Goal: Information Seeking & Learning: Learn about a topic

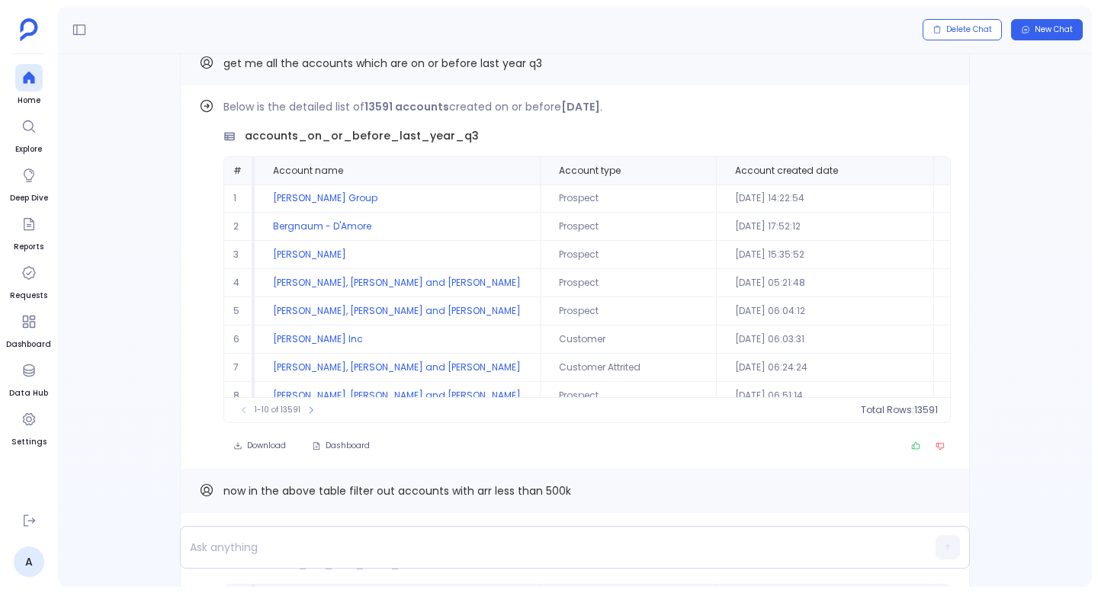
scroll to position [-1277, 0]
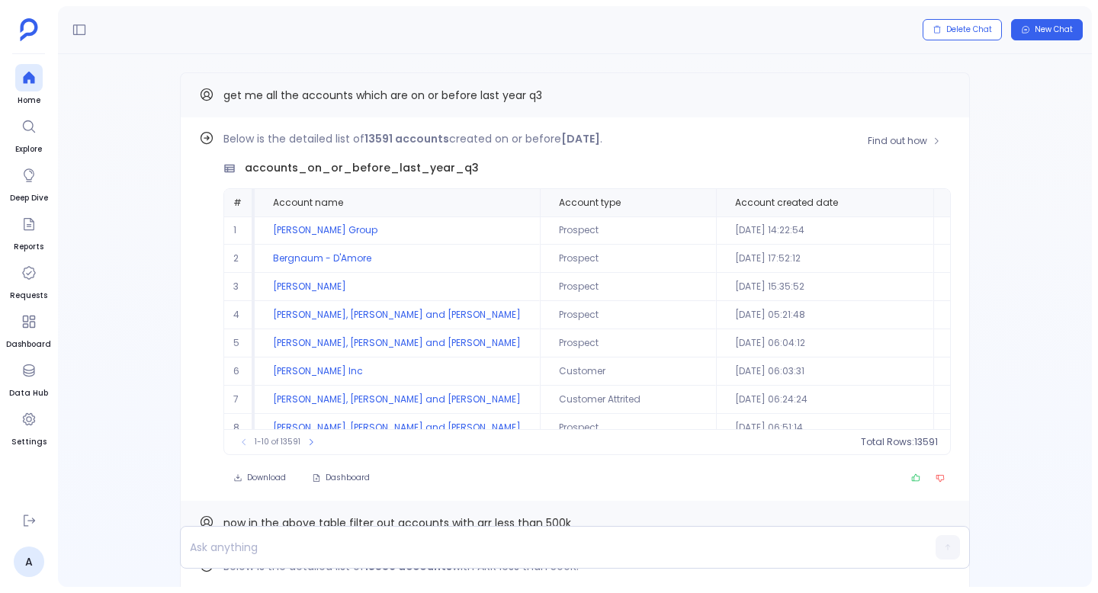
click at [573, 143] on strong "[DATE]" at bounding box center [580, 138] width 39 height 15
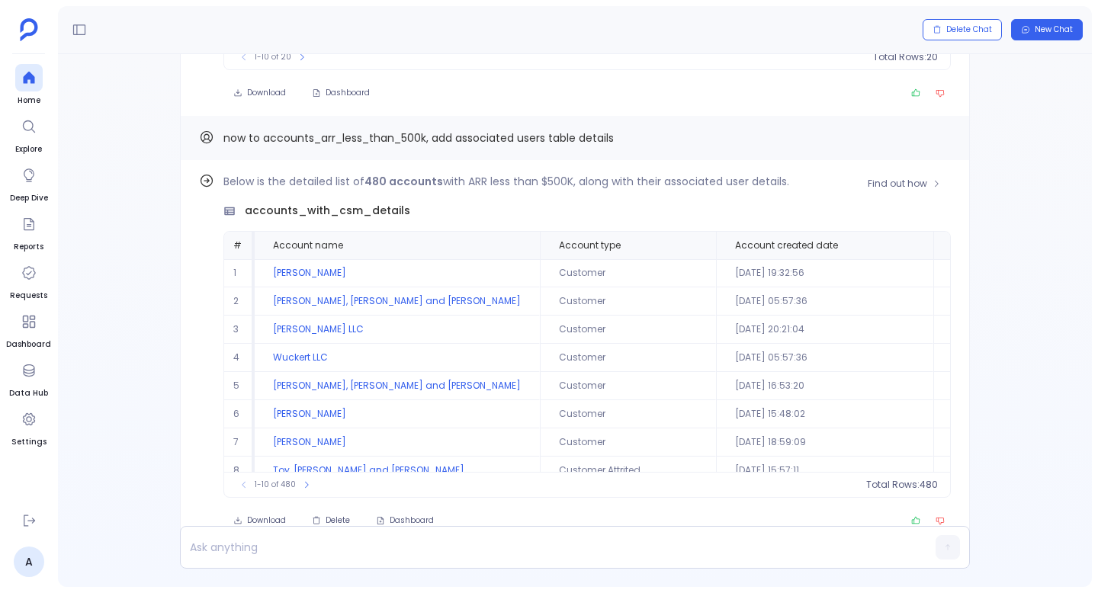
scroll to position [73, 0]
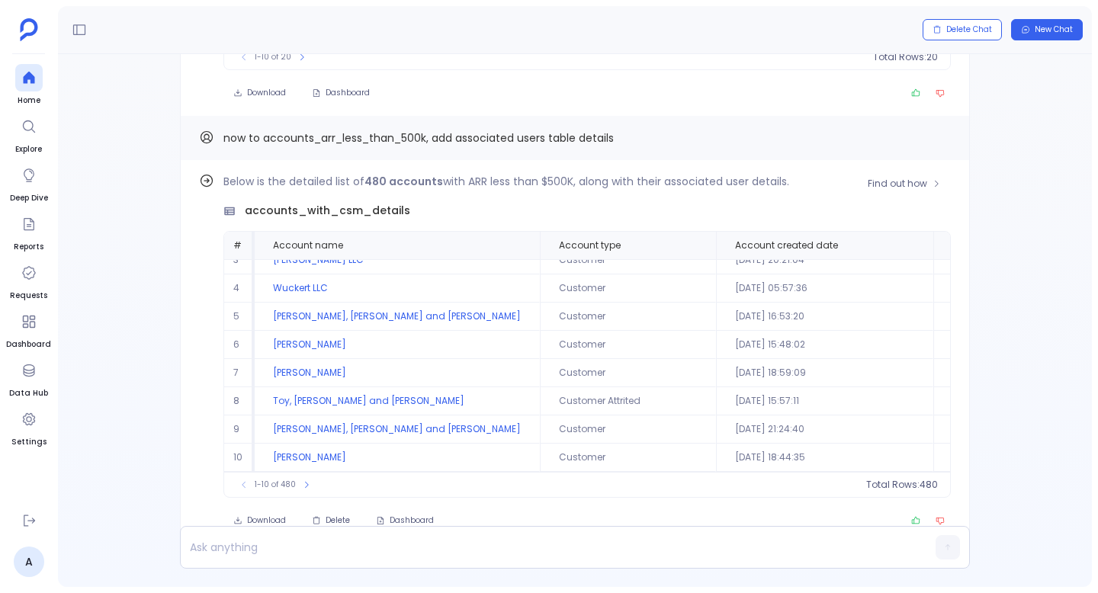
click at [923, 484] on span "480" at bounding box center [929, 485] width 18 height 12
click at [895, 484] on span "Total Rows:" at bounding box center [892, 485] width 53 height 12
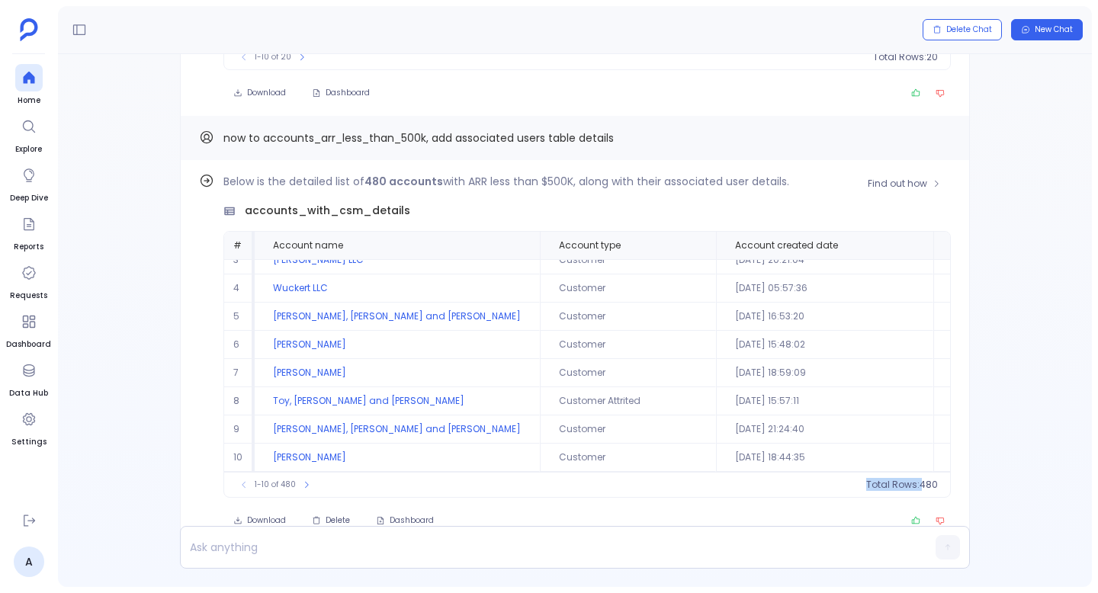
click at [895, 484] on span "Total Rows:" at bounding box center [892, 485] width 53 height 12
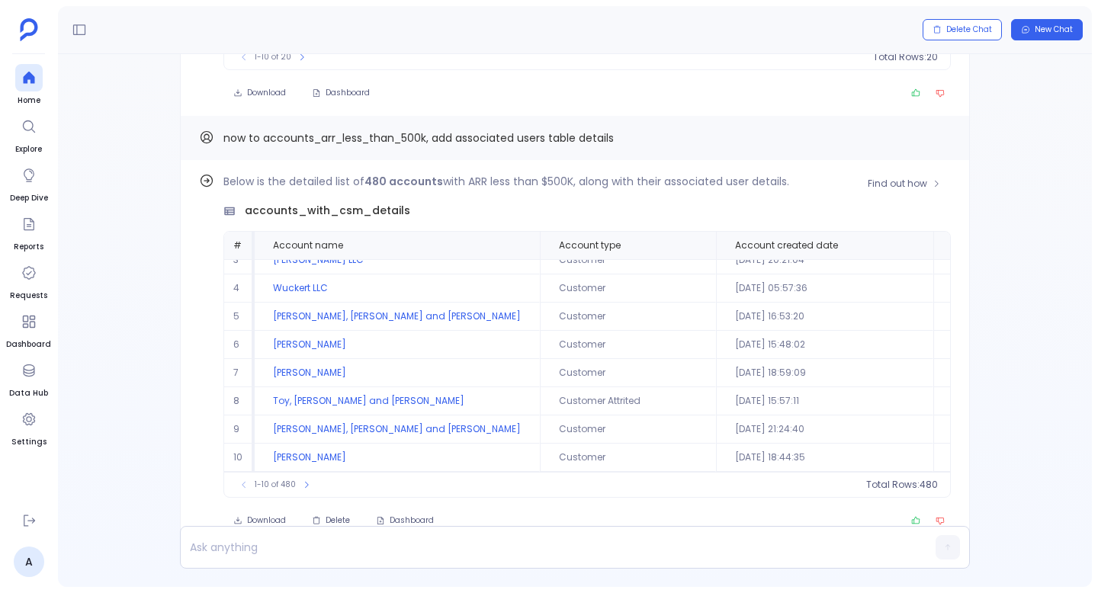
click at [905, 483] on span "Total Rows:" at bounding box center [892, 485] width 53 height 12
click at [933, 445] on td "[PERSON_NAME]" at bounding box center [1035, 458] width 204 height 28
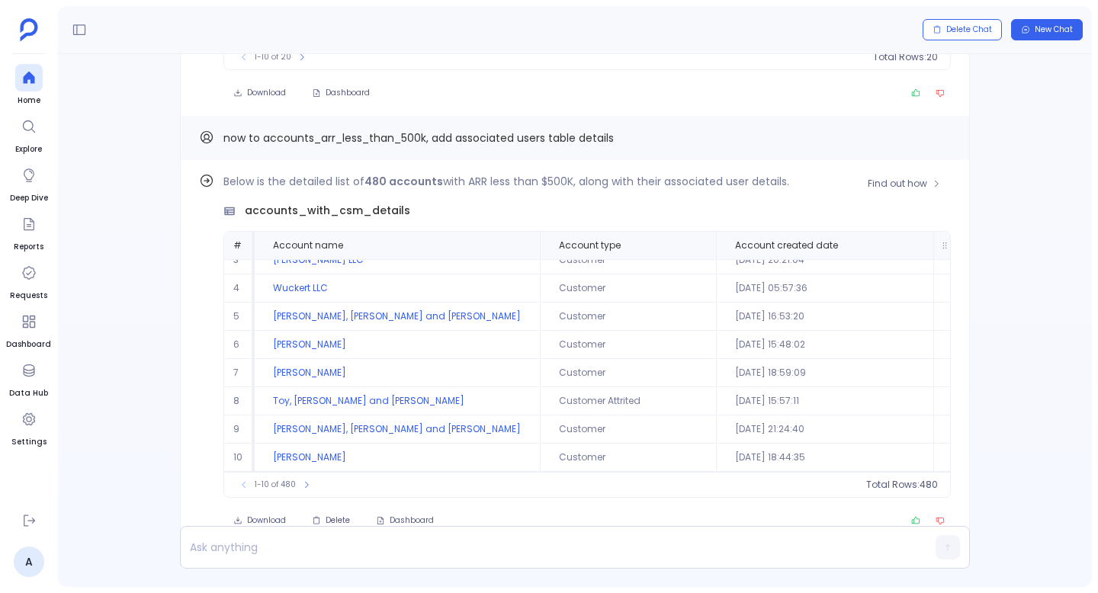
click at [953, 243] on span "Account billing city" at bounding box center [997, 245] width 89 height 12
click at [901, 489] on span "count :" at bounding box center [905, 485] width 31 height 12
click at [901, 489] on span "Total Rows:" at bounding box center [892, 485] width 53 height 12
click at [747, 236] on th "Account created date" at bounding box center [824, 245] width 217 height 27
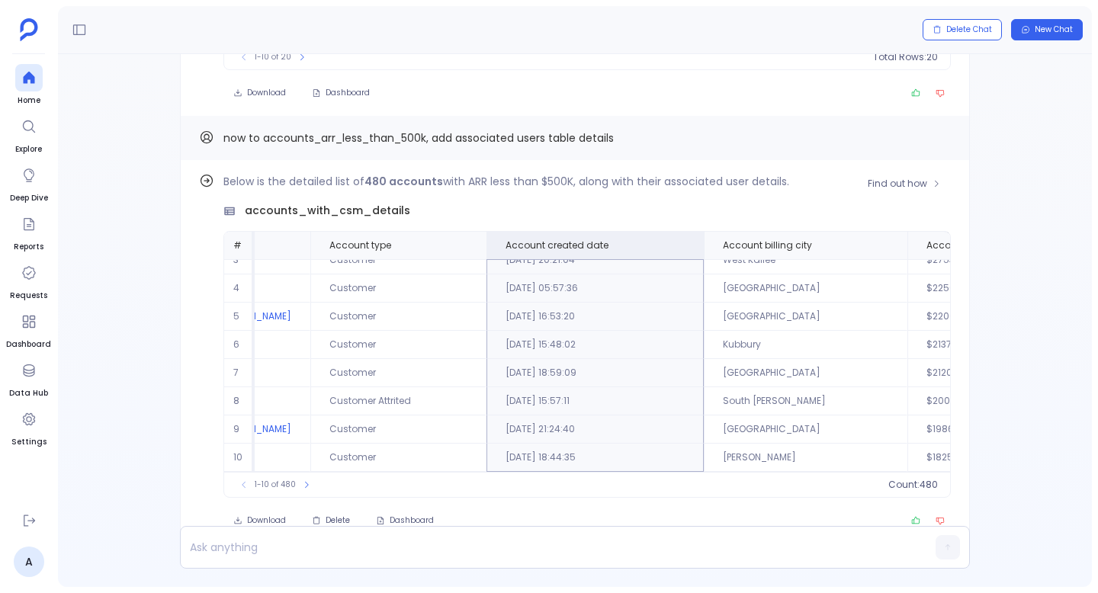
scroll to position [73, 417]
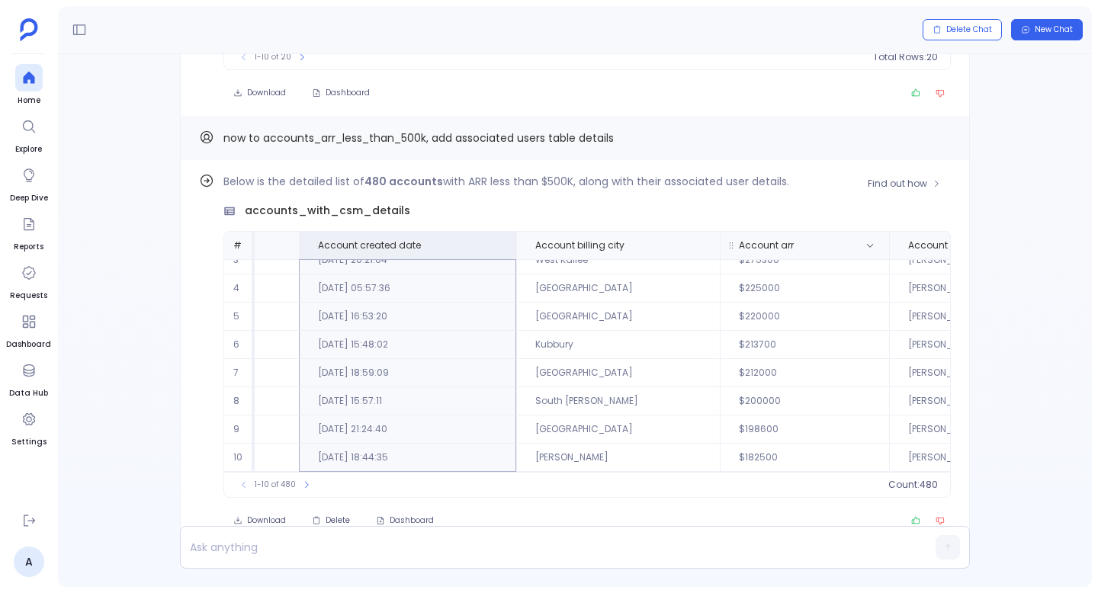
click at [739, 240] on span "Account arr" at bounding box center [766, 245] width 55 height 12
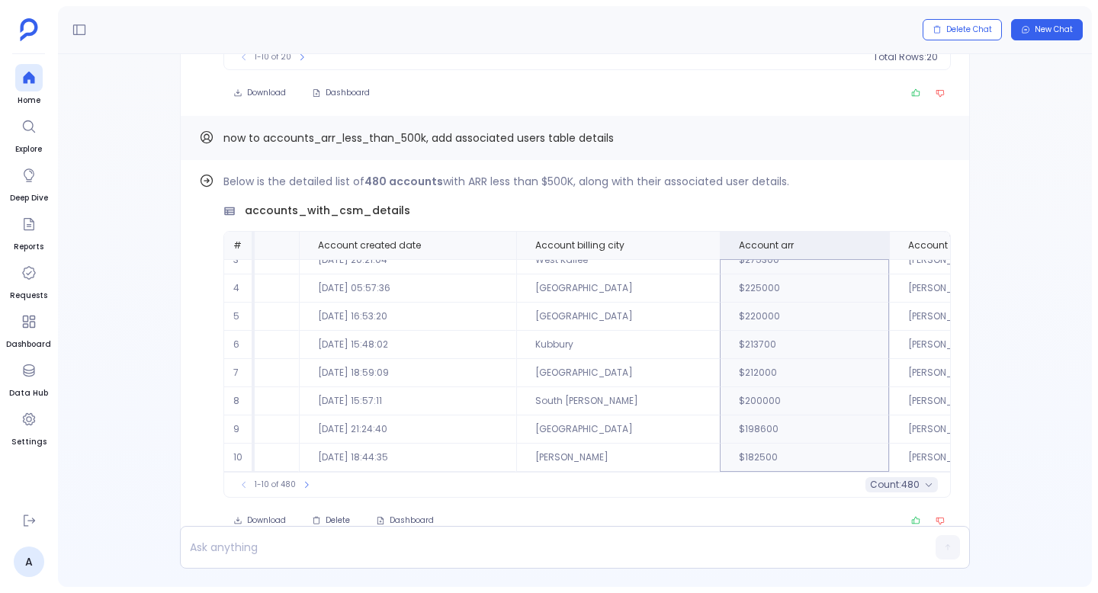
click at [917, 487] on button "count : 480" at bounding box center [902, 484] width 72 height 15
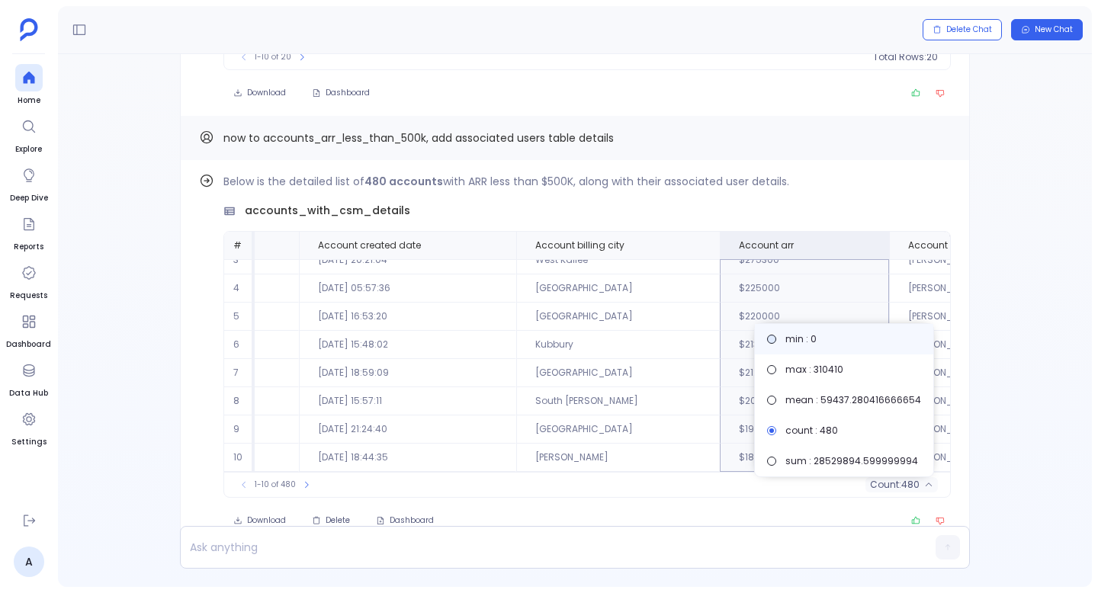
click at [817, 336] on span "min : 0" at bounding box center [801, 339] width 31 height 12
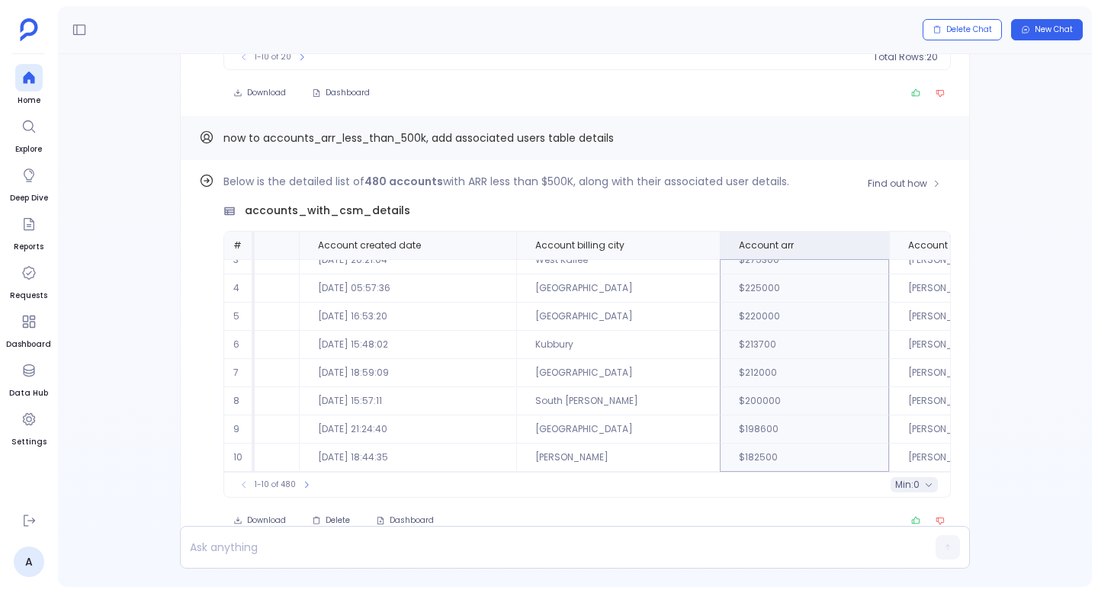
click at [907, 481] on span "min :" at bounding box center [904, 485] width 18 height 12
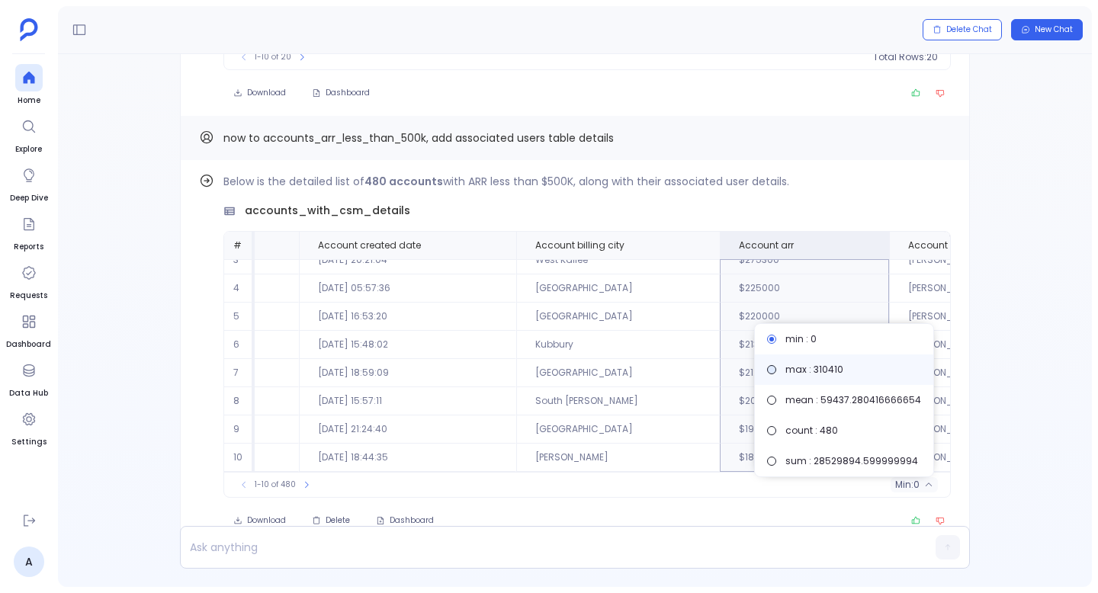
click at [859, 362] on label "max : 310410" at bounding box center [844, 370] width 178 height 31
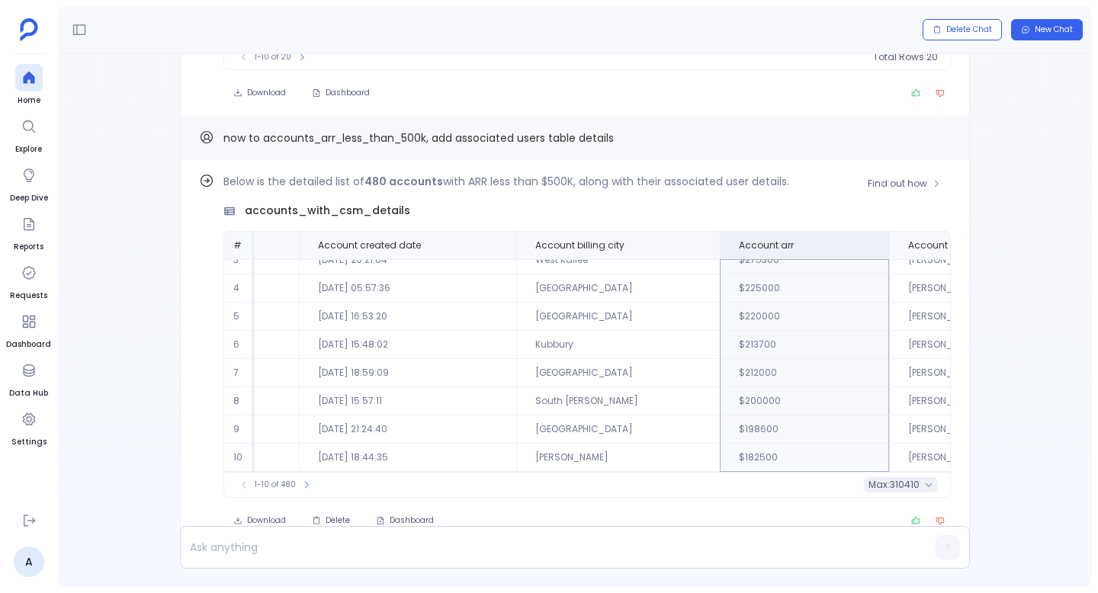
click at [890, 487] on span "310410" at bounding box center [905, 485] width 30 height 12
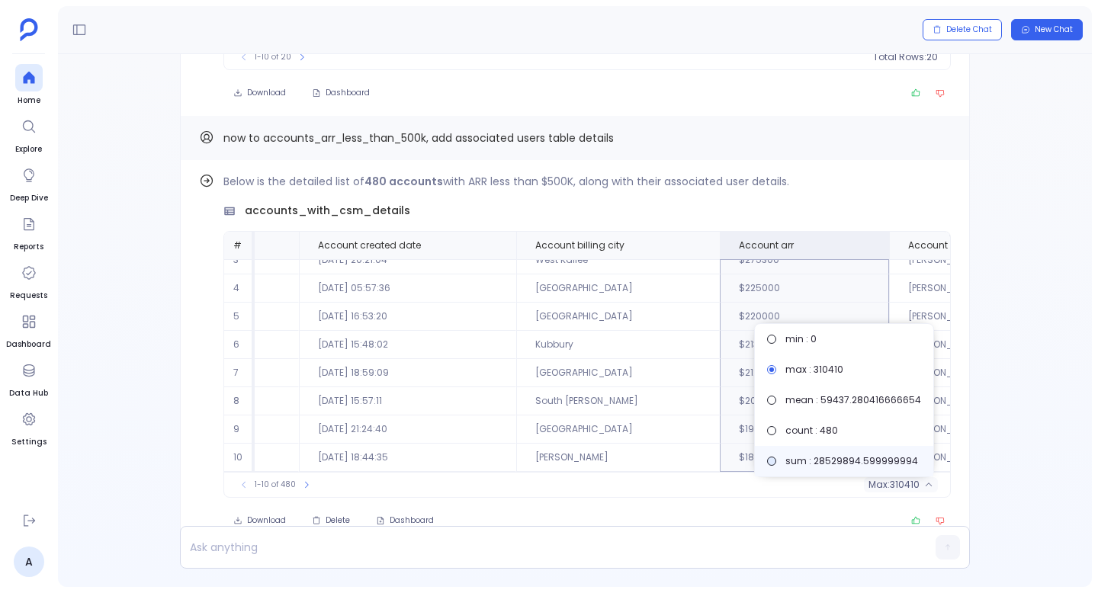
click at [855, 450] on label "sum : 28529894.599999994" at bounding box center [844, 461] width 178 height 31
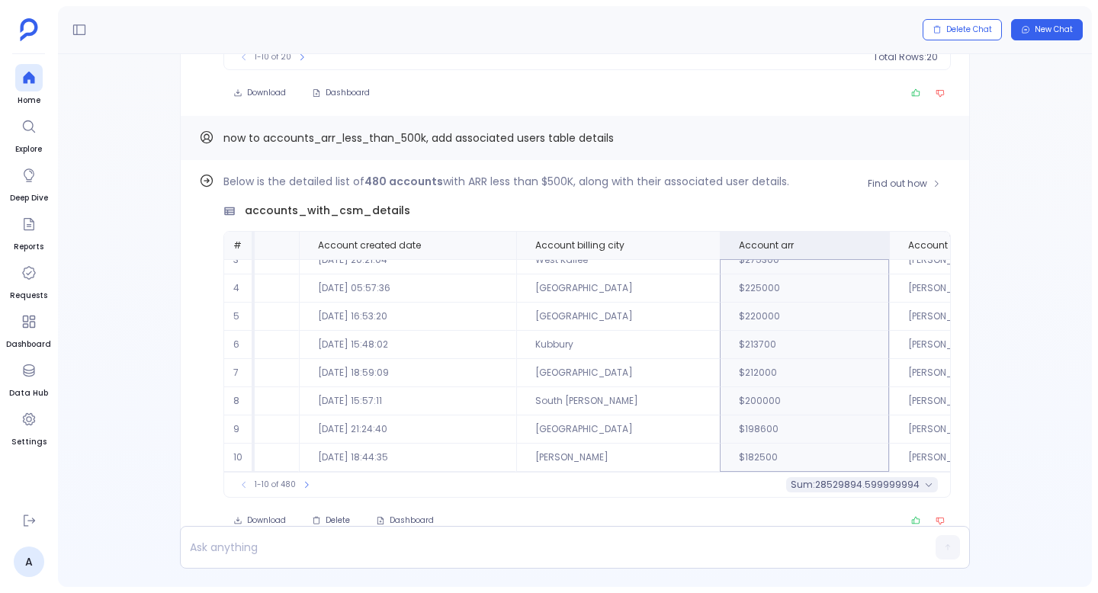
click at [869, 487] on span "28529894.599999994" at bounding box center [867, 485] width 104 height 12
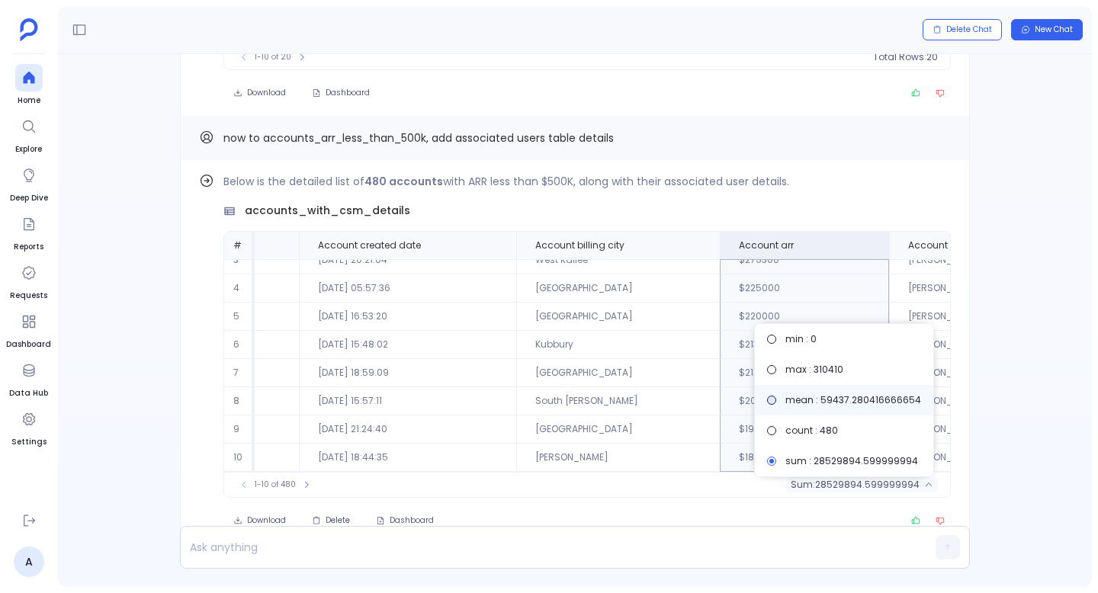
click at [868, 408] on label "mean : 59437.280416666654" at bounding box center [844, 400] width 178 height 31
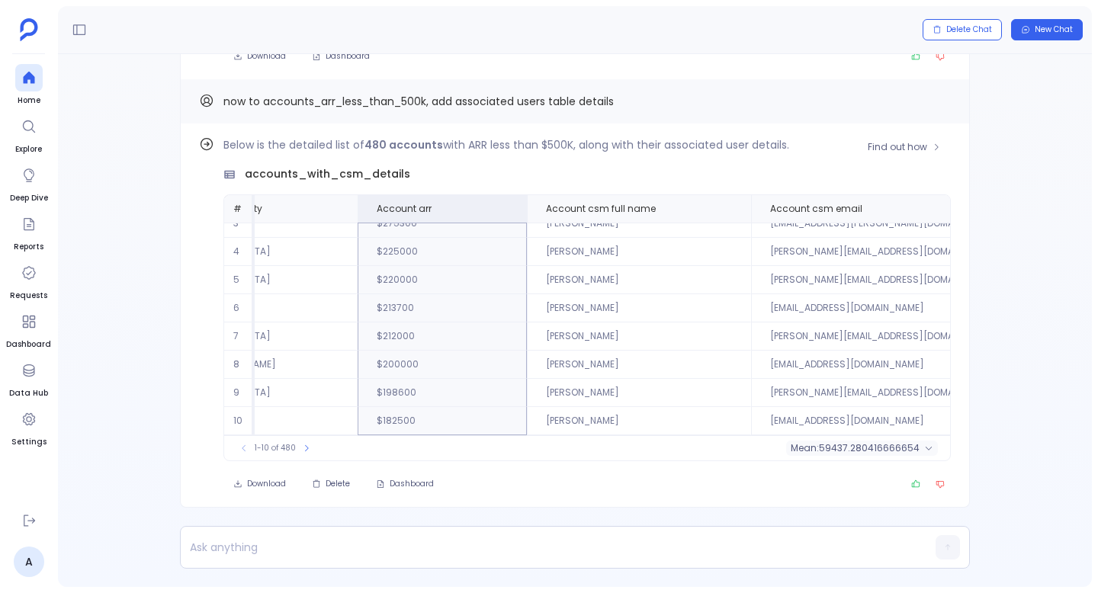
scroll to position [73, 783]
click at [719, 214] on button at bounding box center [728, 209] width 18 height 18
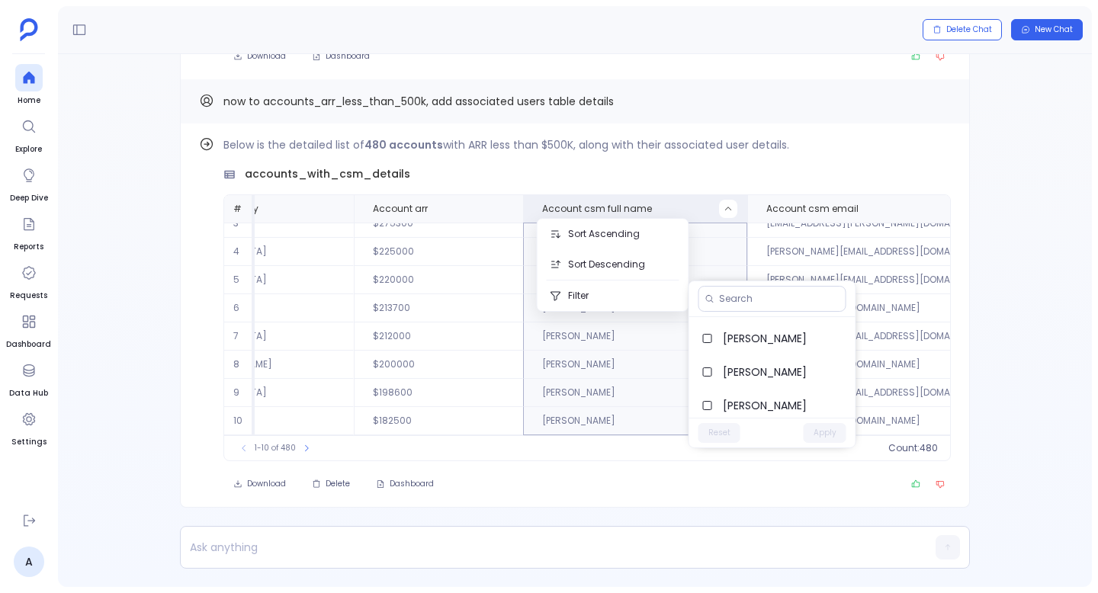
scroll to position [805, 0]
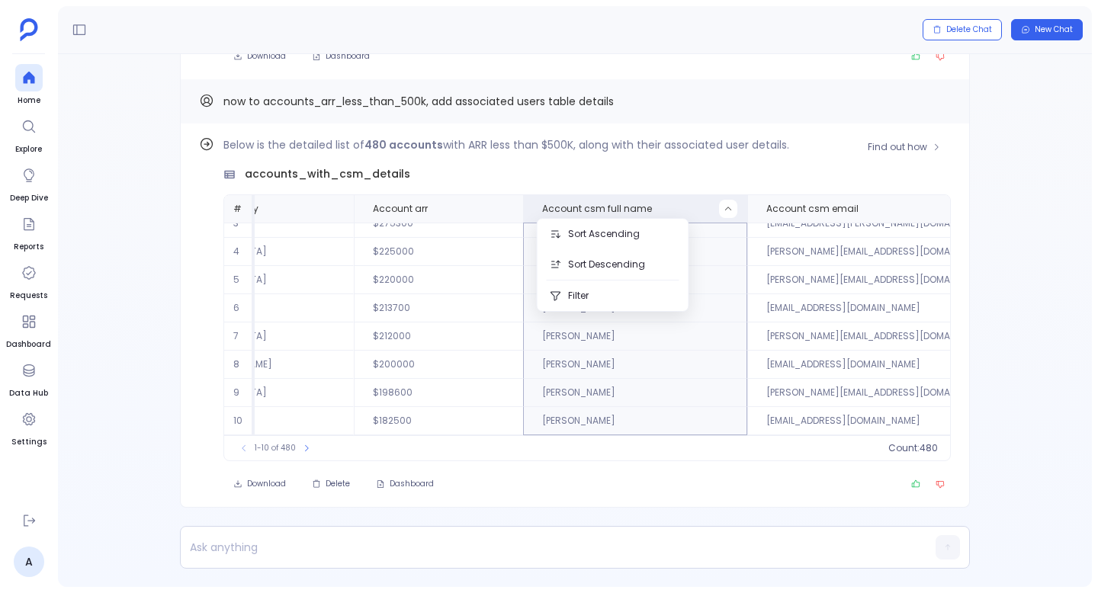
click at [577, 482] on div "Download Delete Dashboard" at bounding box center [587, 484] width 728 height 21
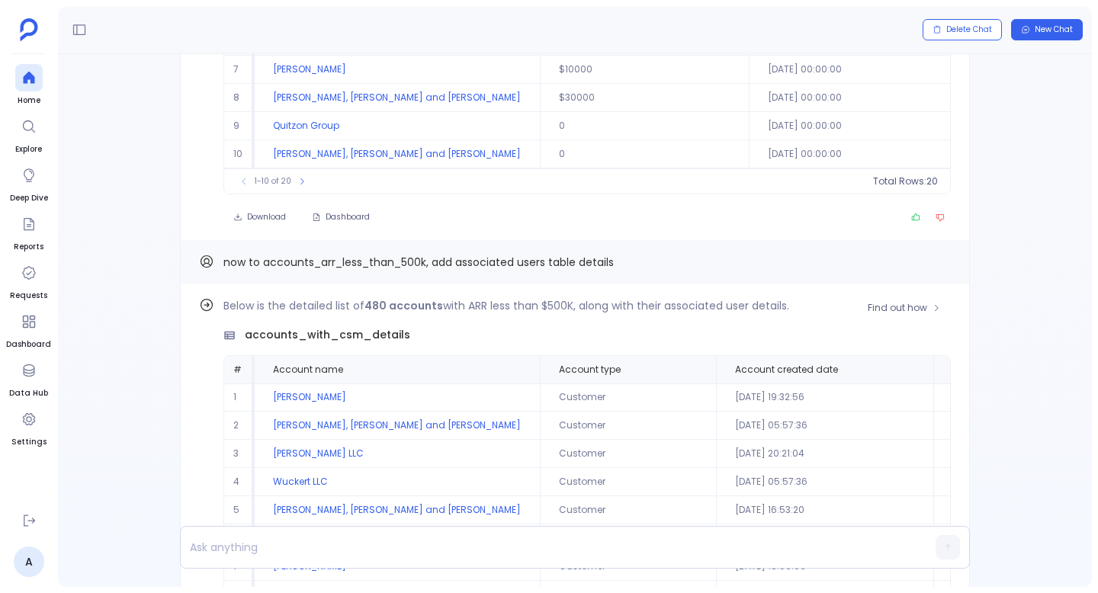
scroll to position [0, 0]
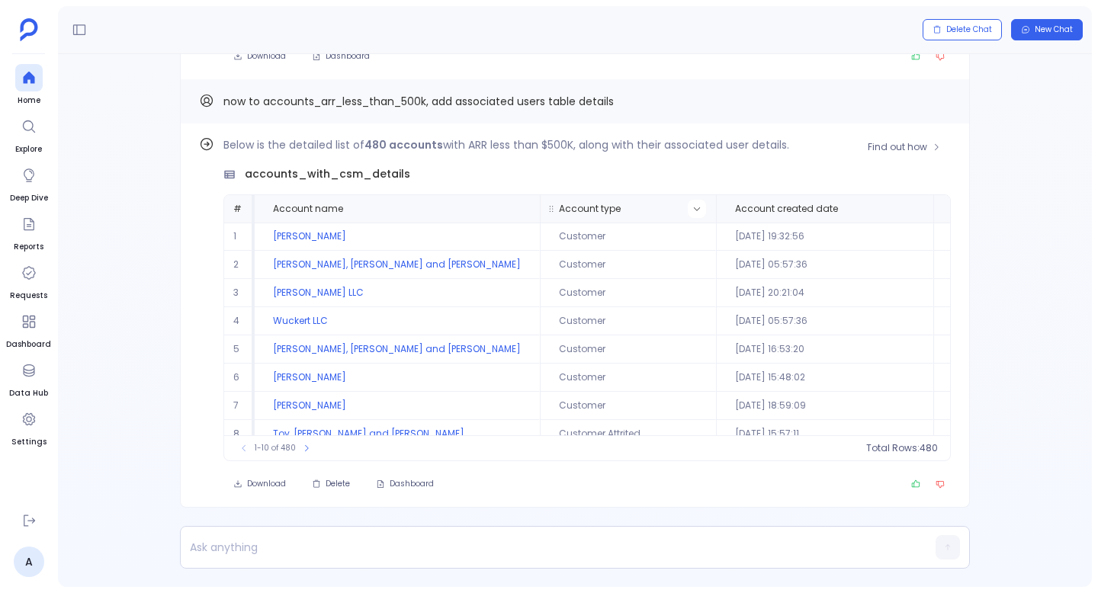
click at [692, 212] on icon at bounding box center [696, 208] width 9 height 9
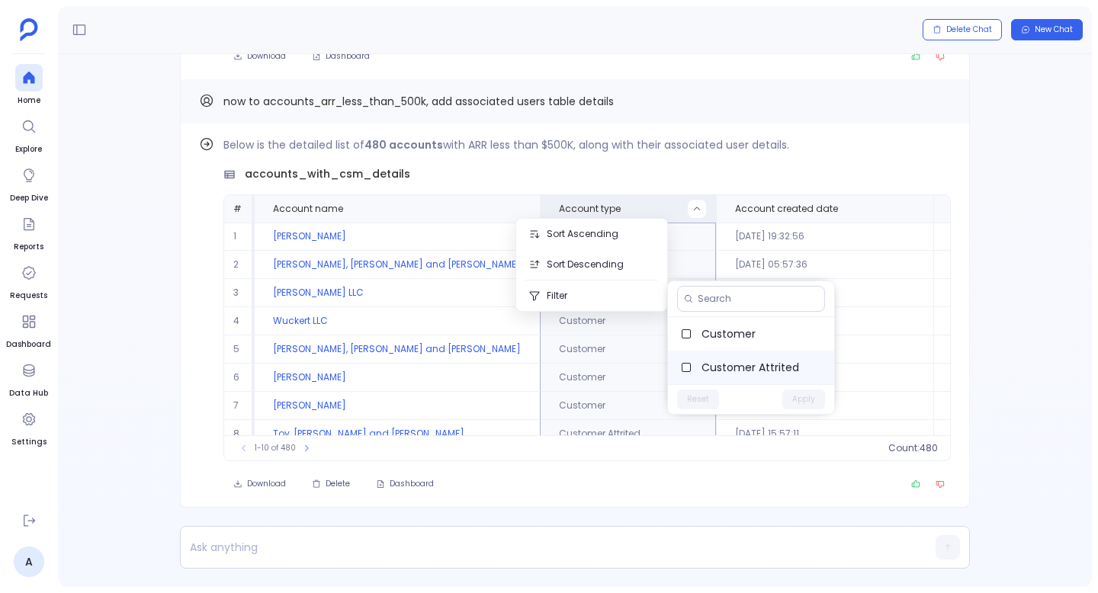
click at [720, 354] on label "Customer Attrited" at bounding box center [751, 368] width 166 height 34
click at [805, 390] on button "Apply" at bounding box center [803, 400] width 43 height 20
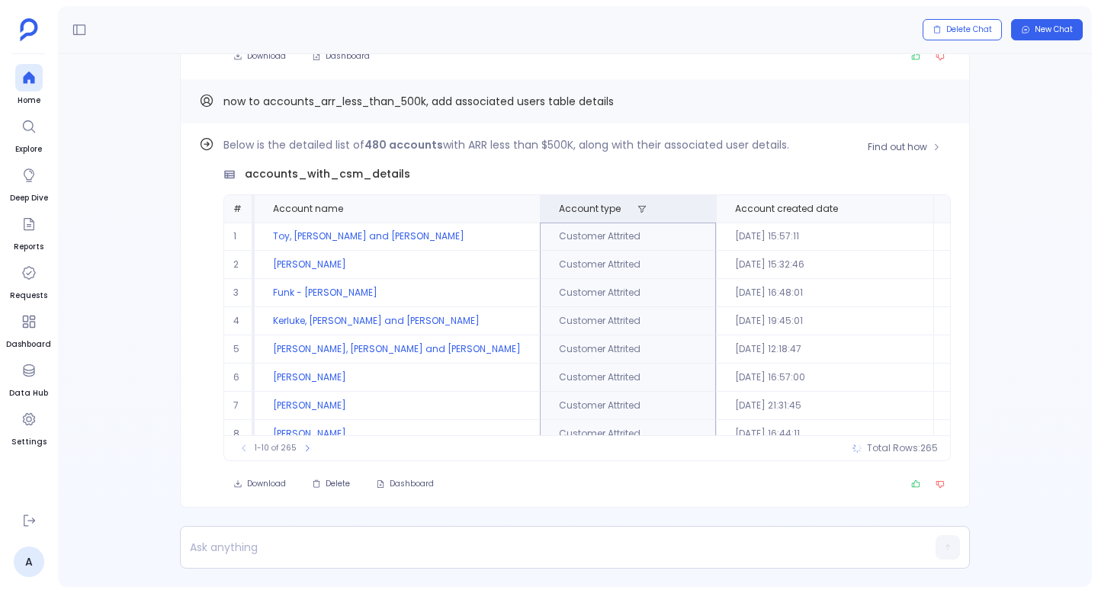
scroll to position [73, 0]
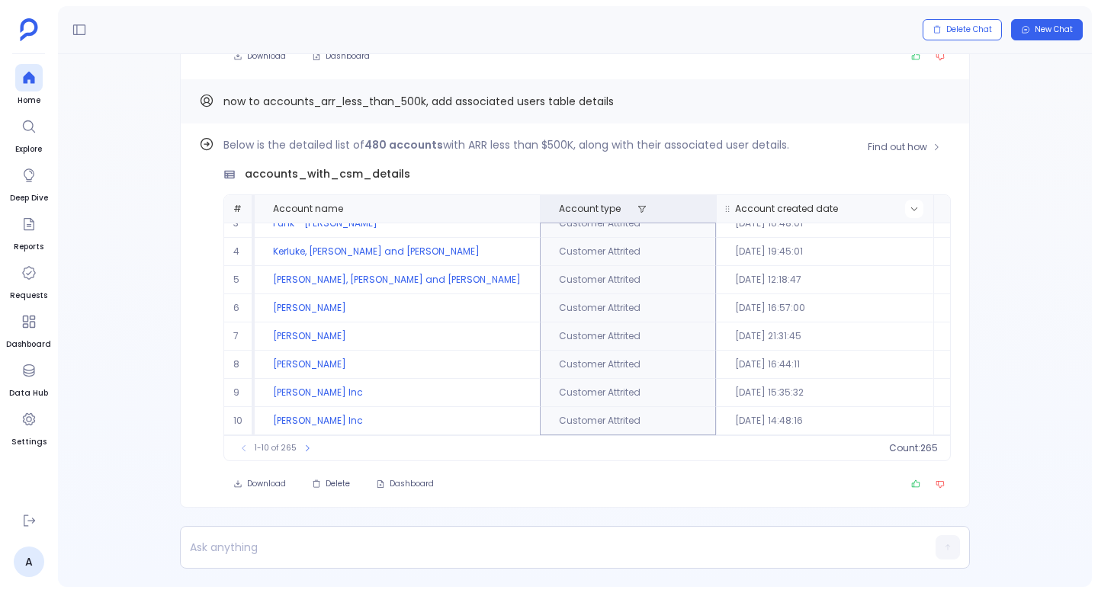
click at [910, 211] on icon at bounding box center [914, 208] width 9 height 9
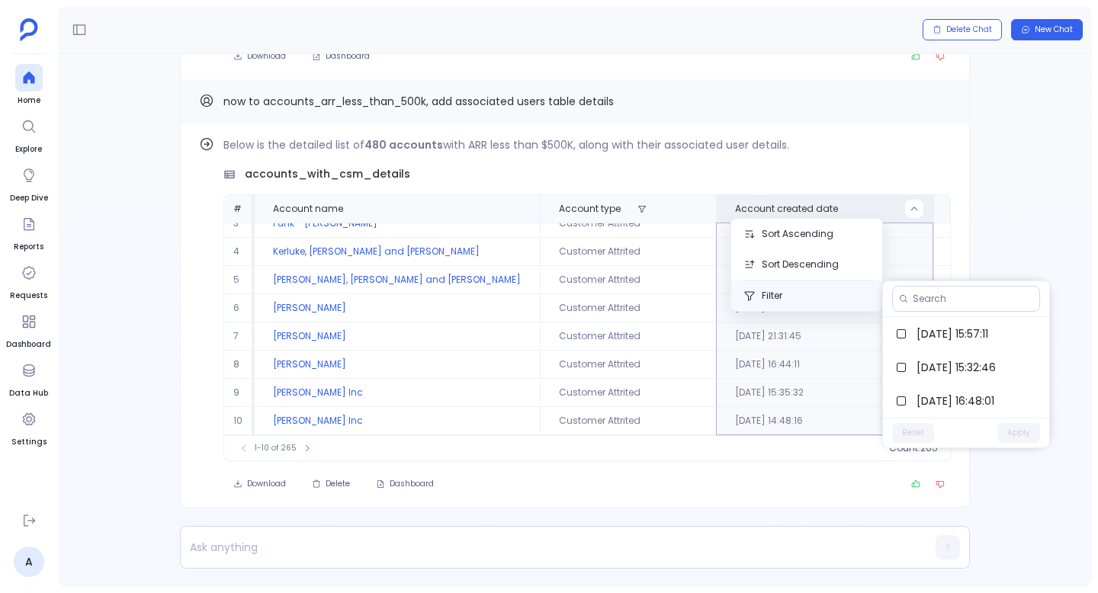
click at [771, 298] on button "Filter" at bounding box center [806, 296] width 151 height 31
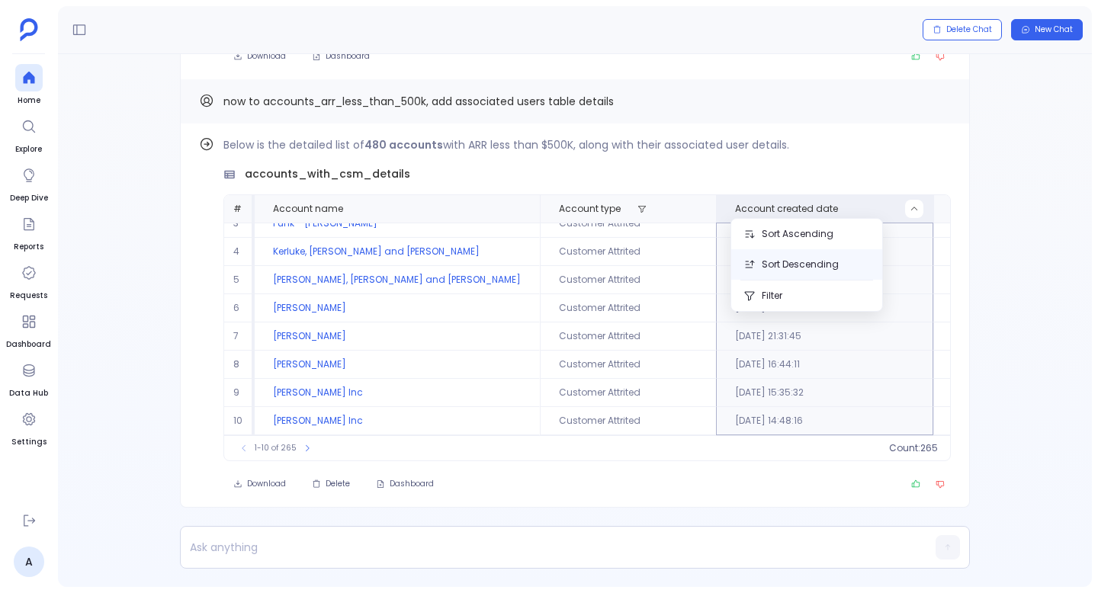
click at [834, 263] on button "Sort Descending" at bounding box center [806, 264] width 151 height 31
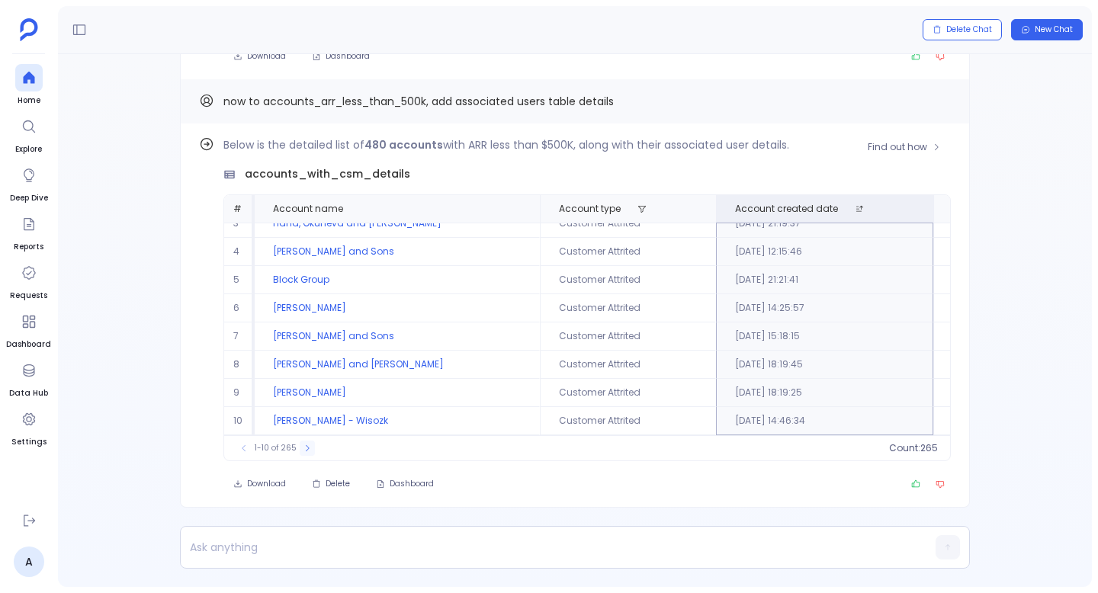
click at [304, 442] on button at bounding box center [307, 448] width 15 height 15
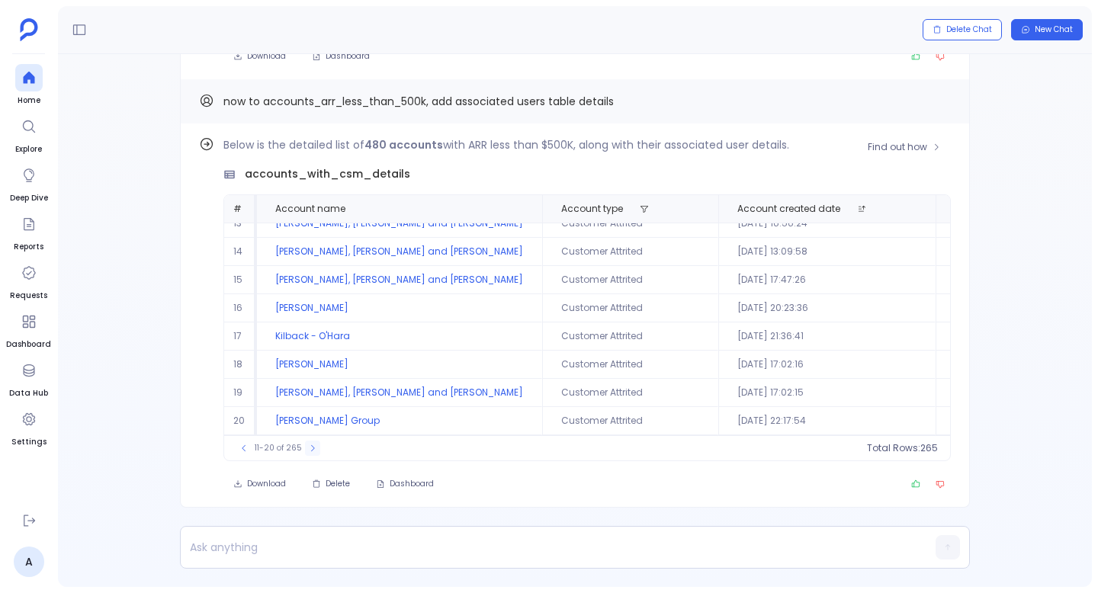
click at [305, 442] on button at bounding box center [312, 448] width 15 height 15
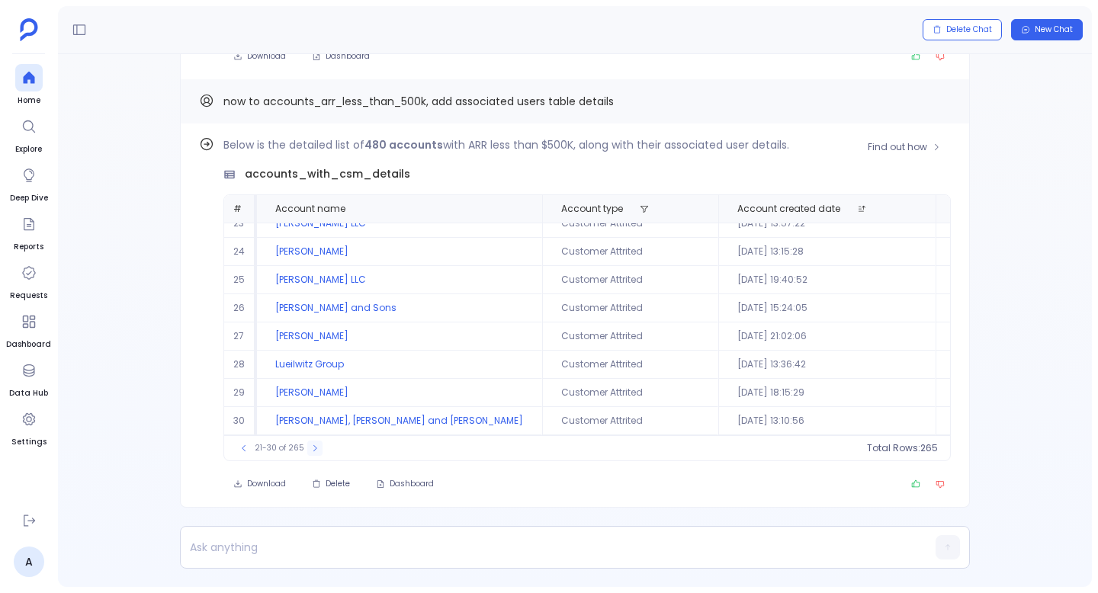
click at [307, 442] on button at bounding box center [314, 448] width 15 height 15
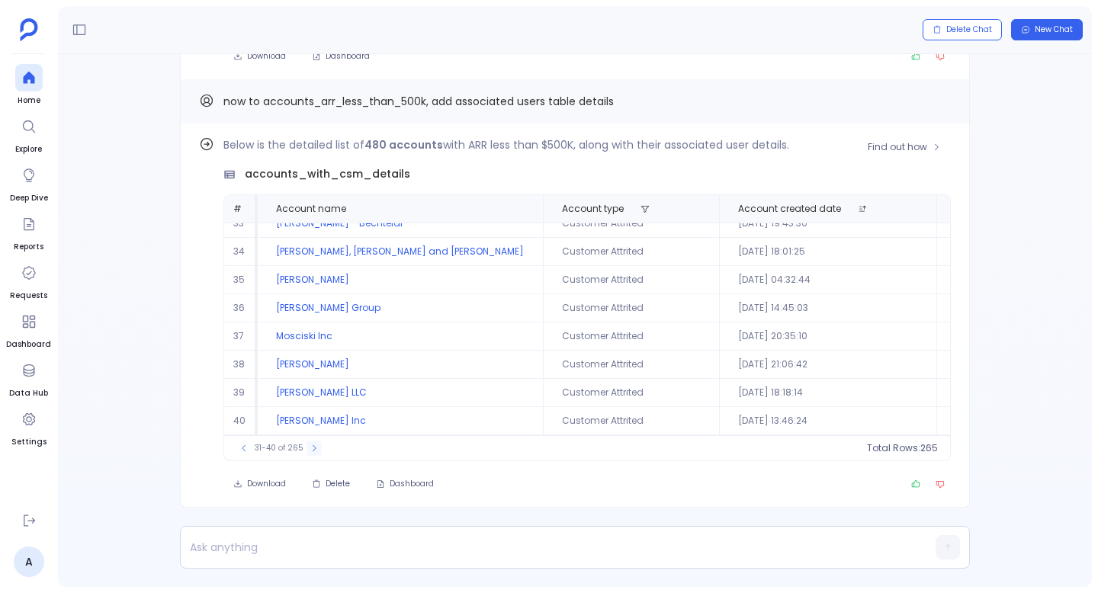
click at [307, 442] on button at bounding box center [314, 448] width 15 height 15
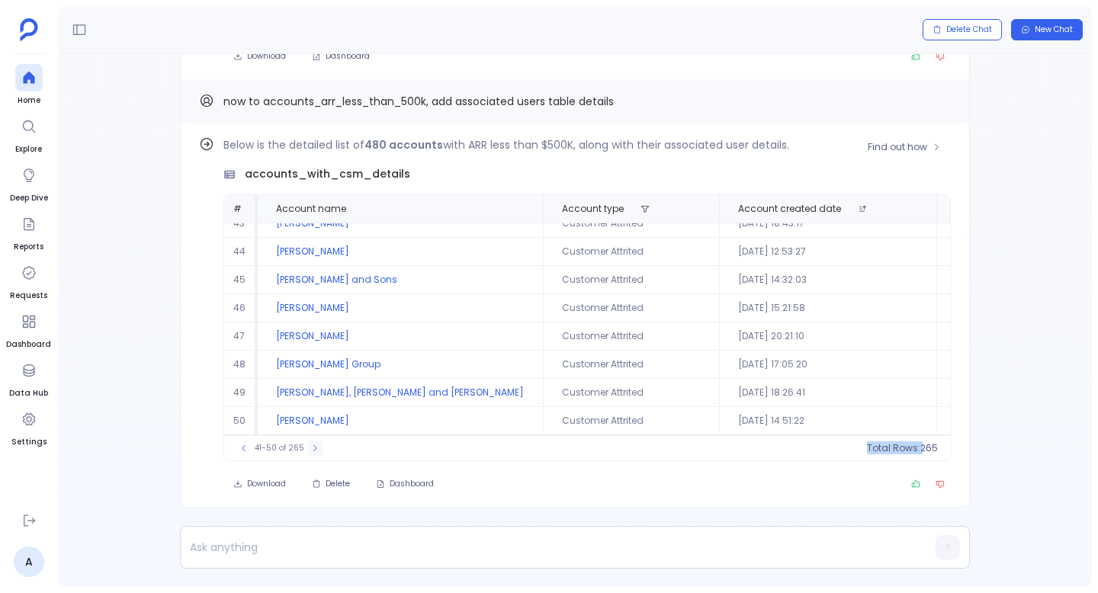
click at [304, 442] on div "41-50 of 265" at bounding box center [279, 448] width 101 height 15
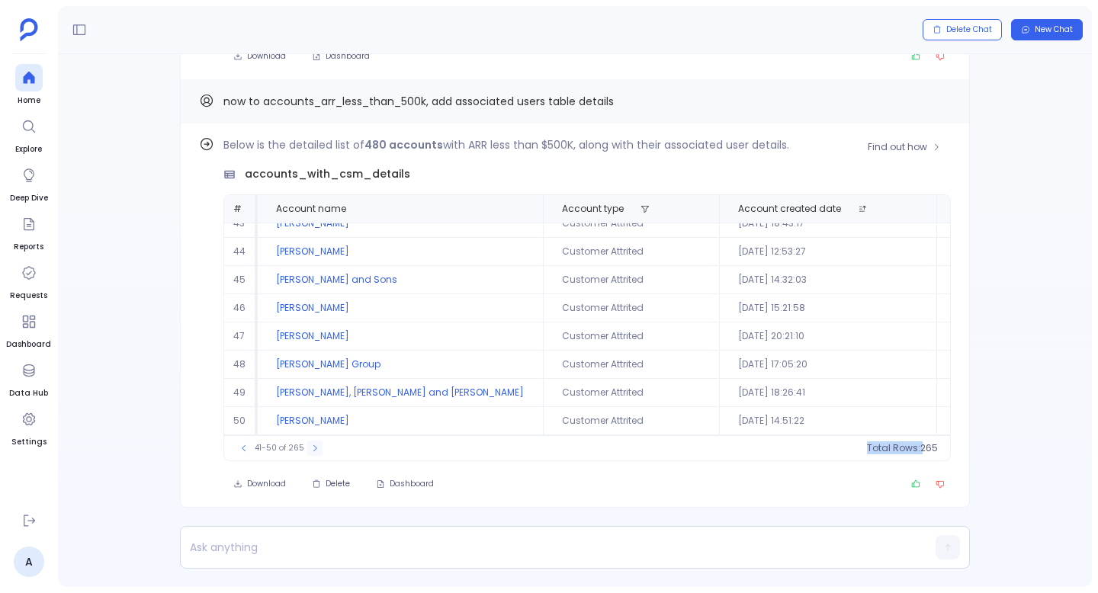
click at [304, 442] on div "41-50 of 265" at bounding box center [279, 448] width 101 height 15
click at [906, 143] on span "Find out how" at bounding box center [897, 147] width 59 height 12
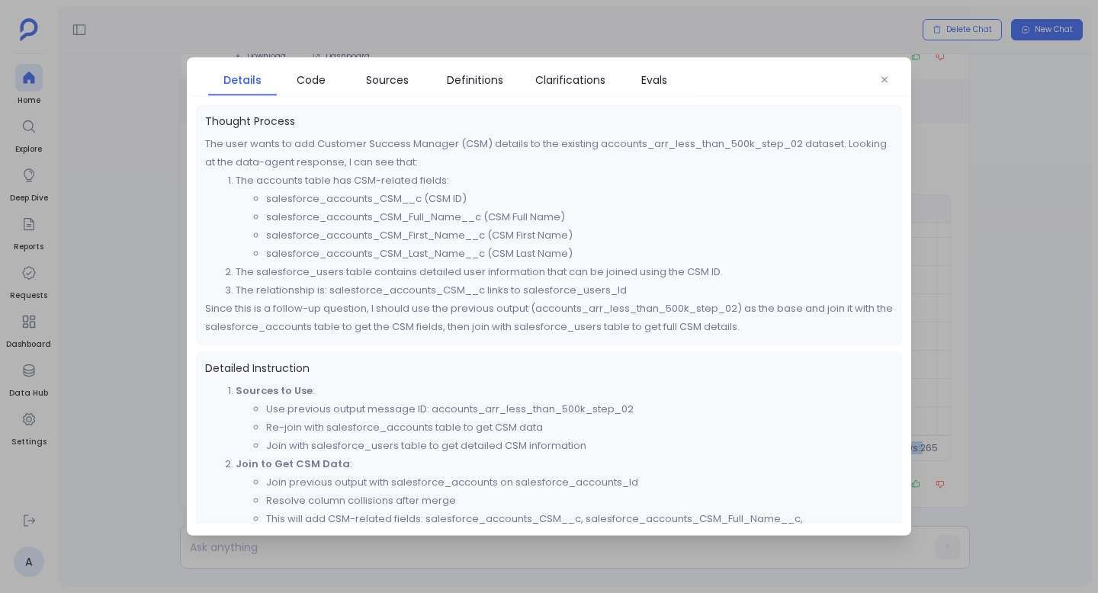
drag, startPoint x: 876, startPoint y: 74, endPoint x: 664, endPoint y: 255, distance: 279.1
click at [664, 255] on div "Details Code Sources Definitions Clarifications Evals Thought Process The user …" at bounding box center [549, 297] width 725 height 478
click at [647, 59] on div "Details Code Sources Definitions Clarifications Evals" at bounding box center [549, 77] width 725 height 39
click at [648, 73] on span "Evals" at bounding box center [654, 80] width 26 height 17
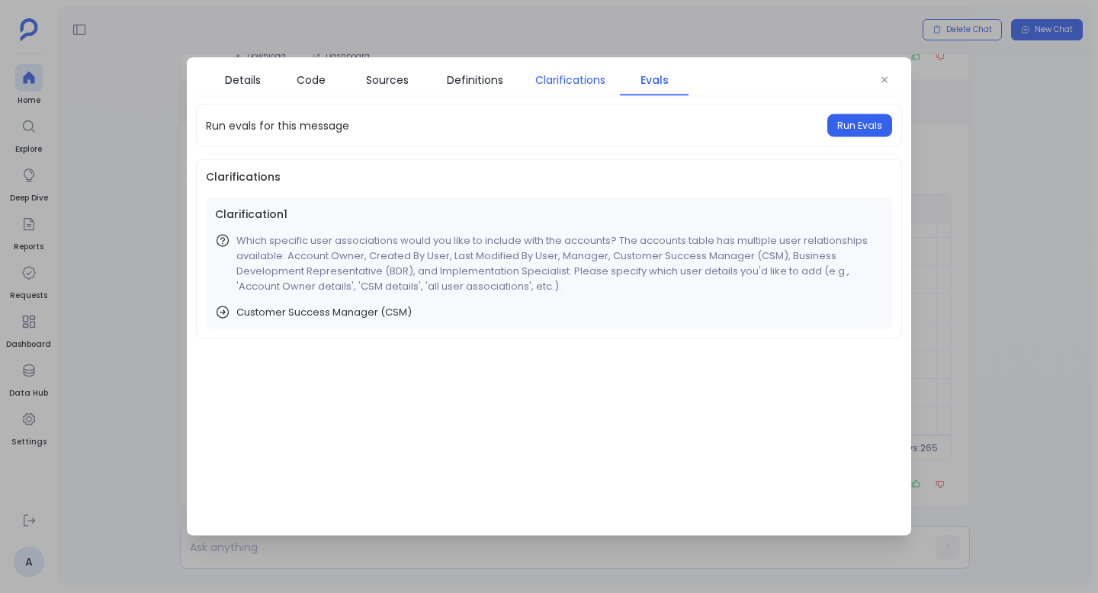
click at [598, 69] on link "Clarifications" at bounding box center [570, 80] width 99 height 32
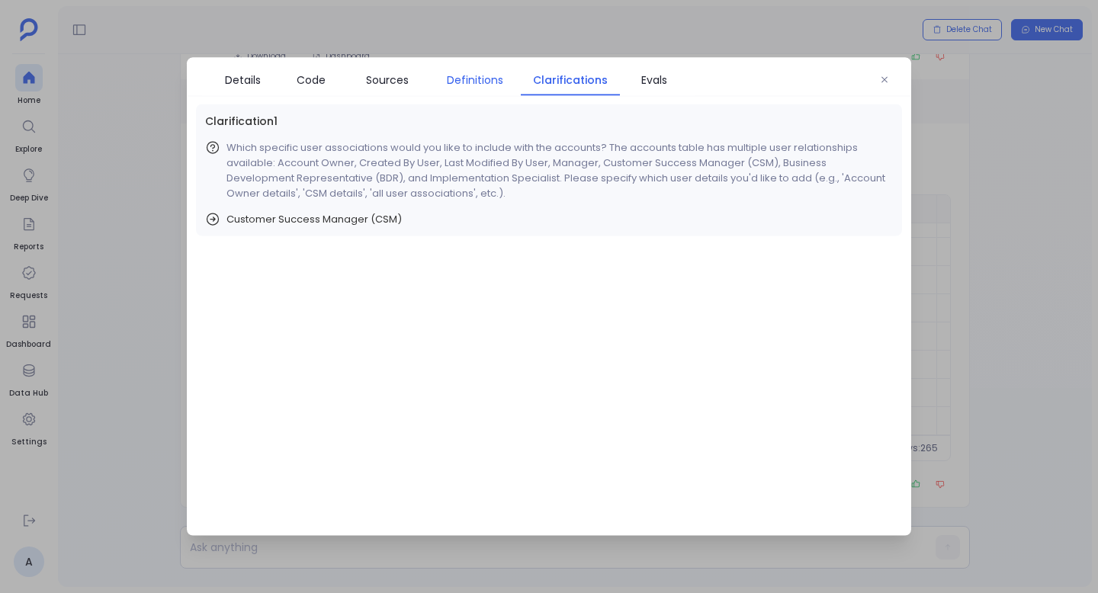
click at [479, 82] on span "Definitions" at bounding box center [475, 80] width 56 height 17
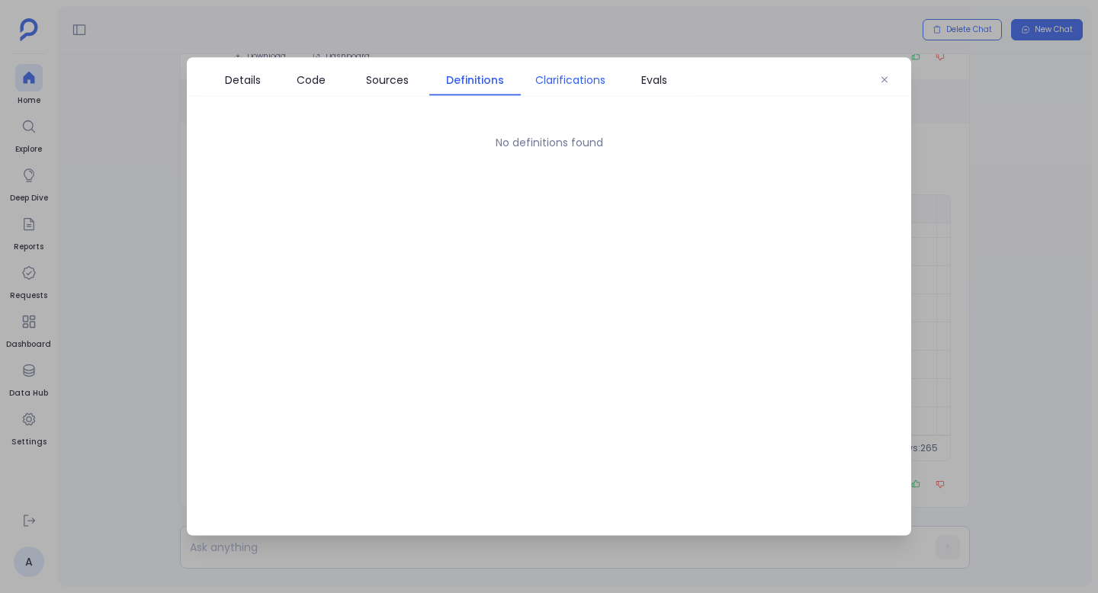
click at [543, 79] on span "Clarifications" at bounding box center [570, 80] width 70 height 17
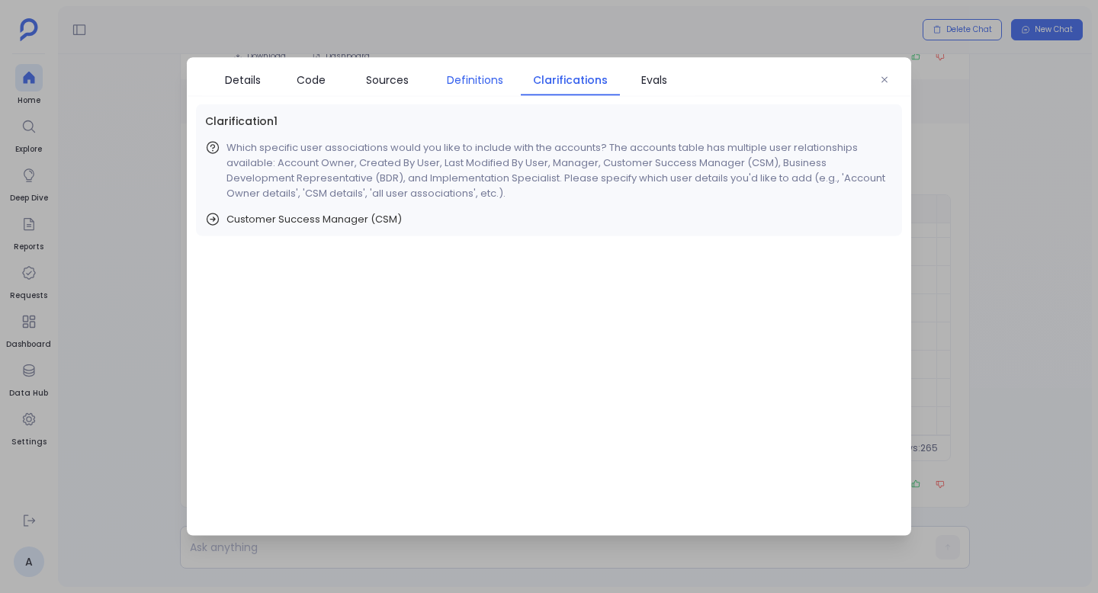
click at [449, 78] on span "Definitions" at bounding box center [475, 80] width 56 height 17
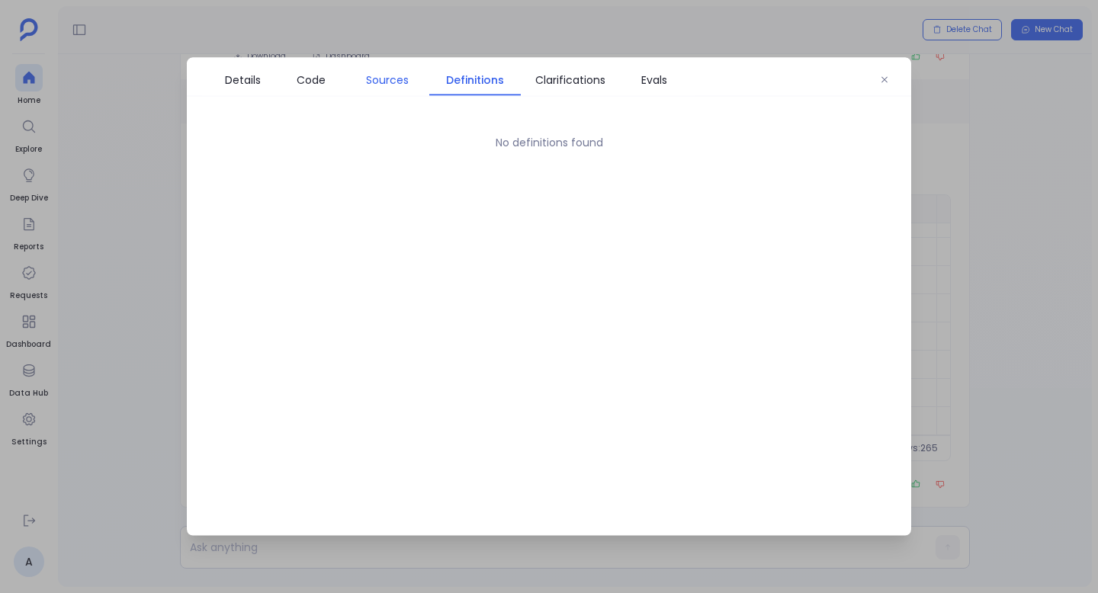
click at [370, 82] on span "Sources" at bounding box center [387, 80] width 43 height 17
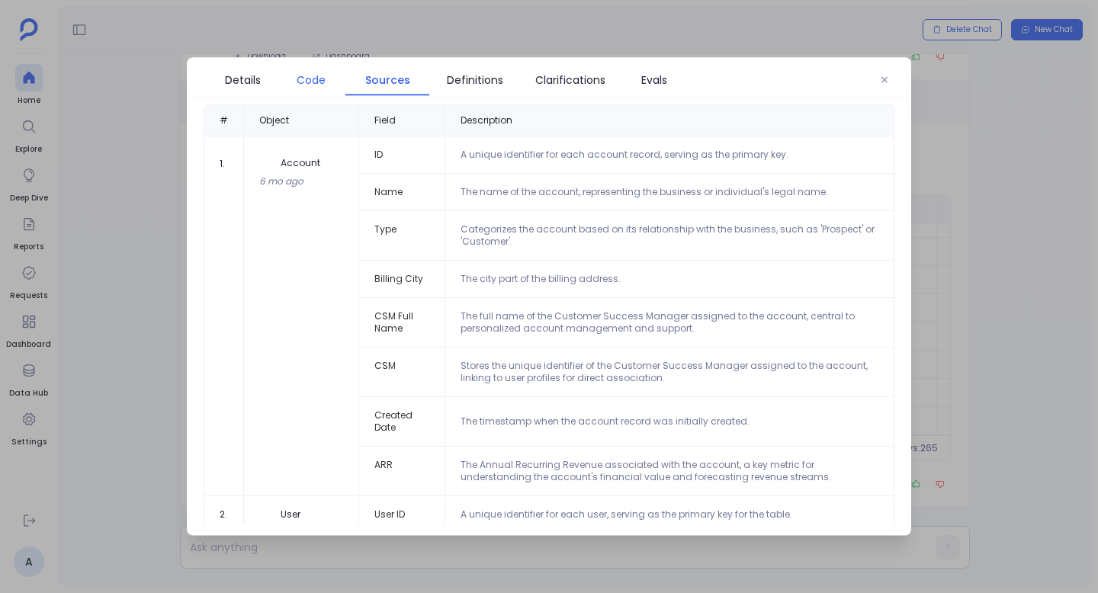
click at [333, 82] on span "Code" at bounding box center [310, 80] width 53 height 17
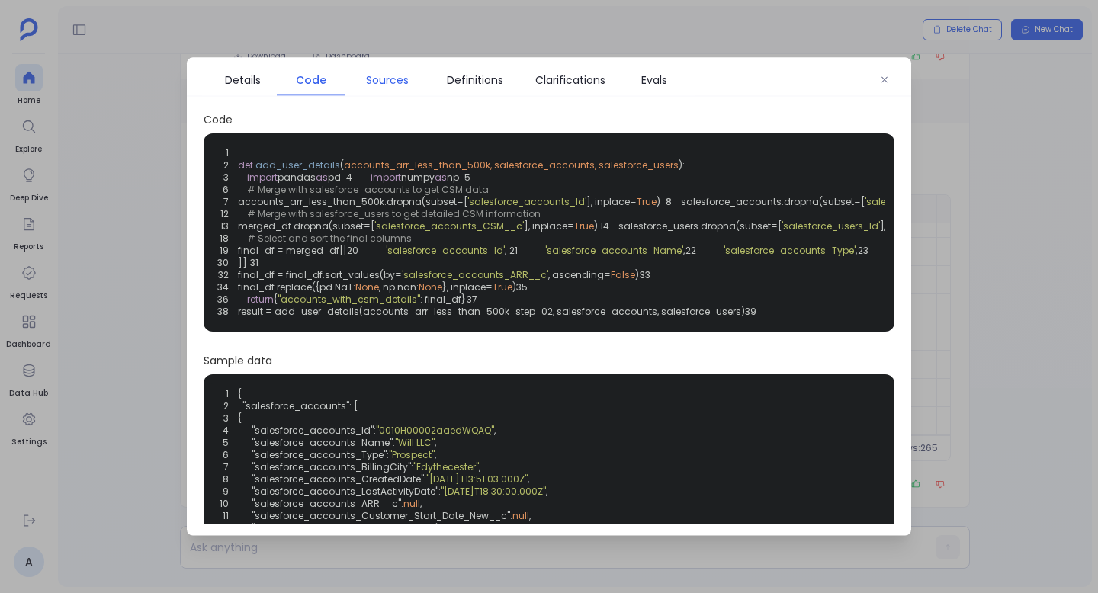
click at [349, 80] on link "Sources" at bounding box center [387, 80] width 84 height 32
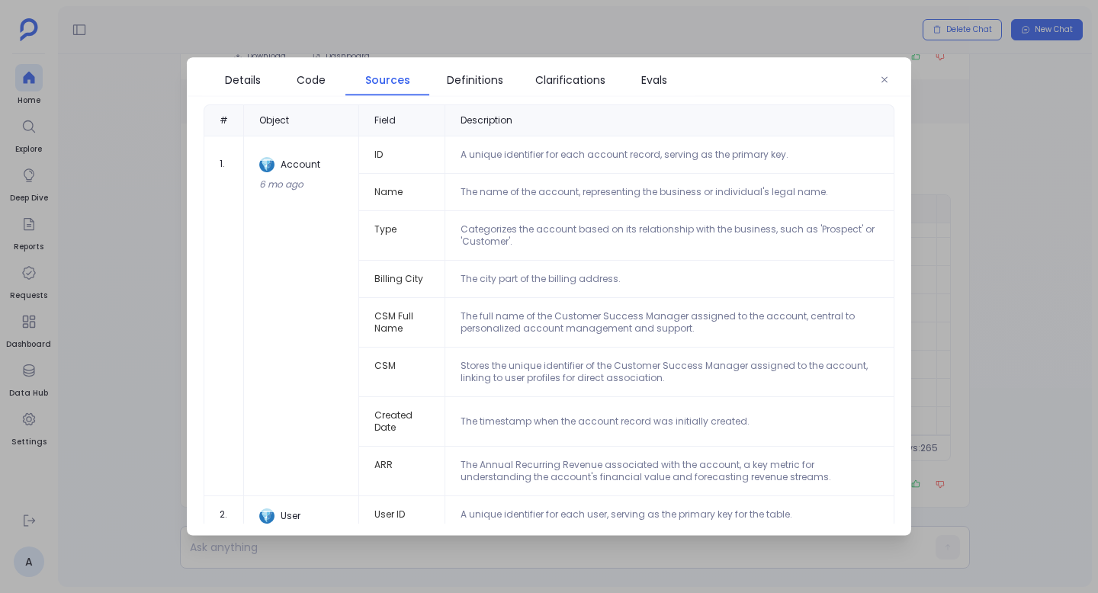
scroll to position [131, 0]
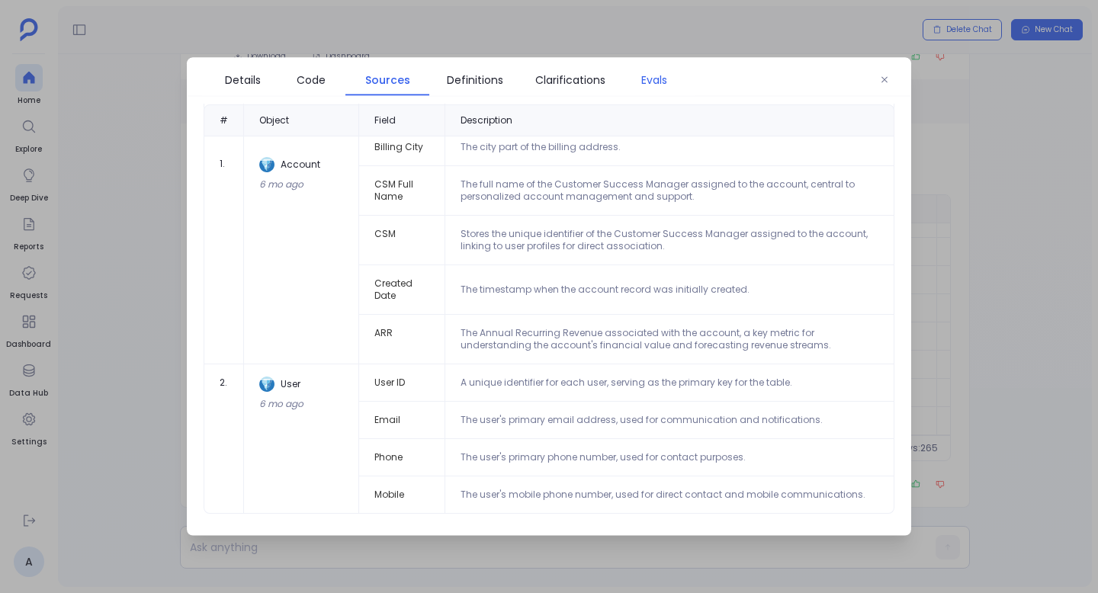
click at [656, 80] on span "Evals" at bounding box center [654, 80] width 26 height 17
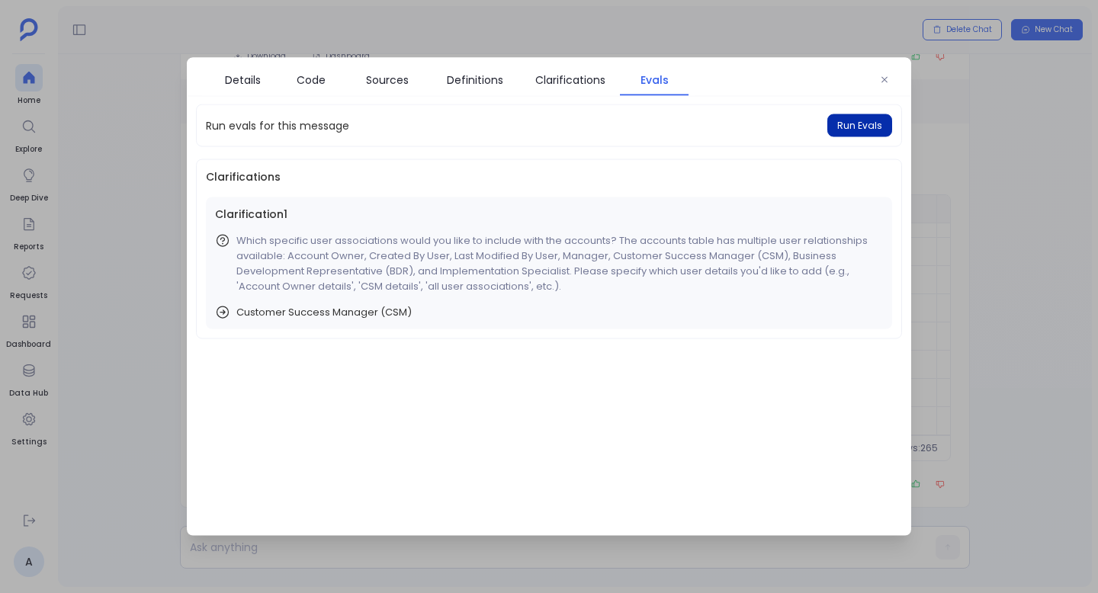
click at [858, 117] on button "Run Evals" at bounding box center [859, 125] width 65 height 23
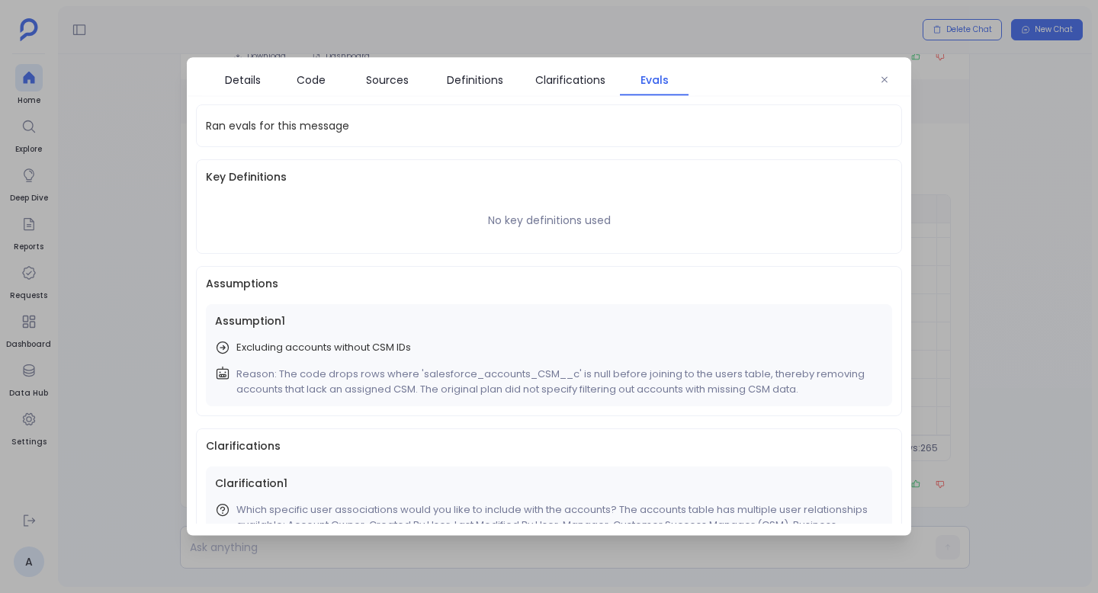
scroll to position [85, 0]
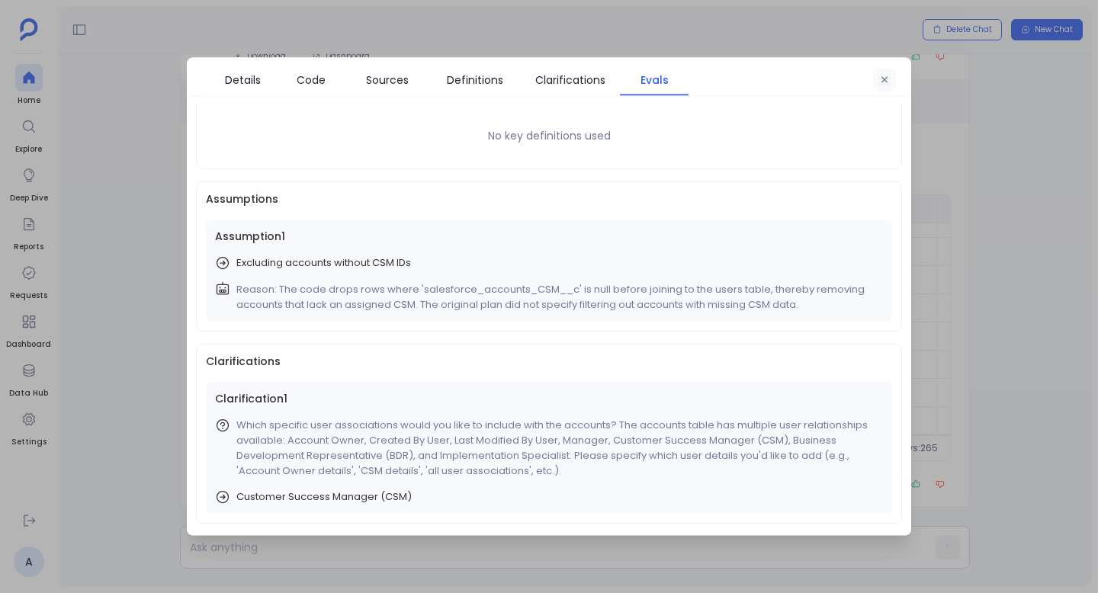
click at [887, 72] on button "button" at bounding box center [884, 80] width 23 height 23
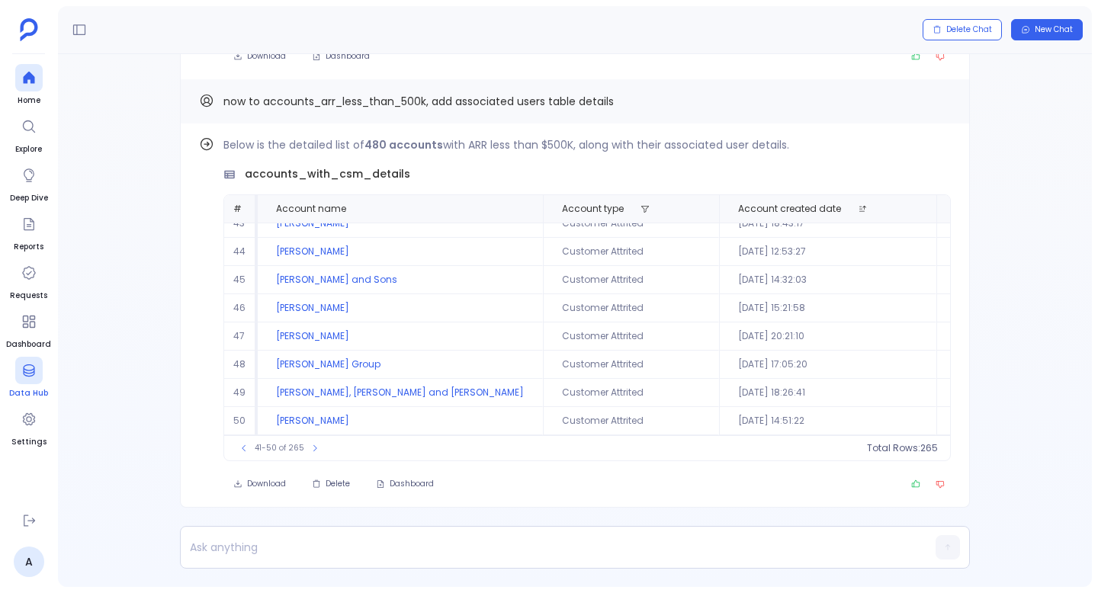
click at [25, 375] on icon at bounding box center [28, 371] width 11 height 12
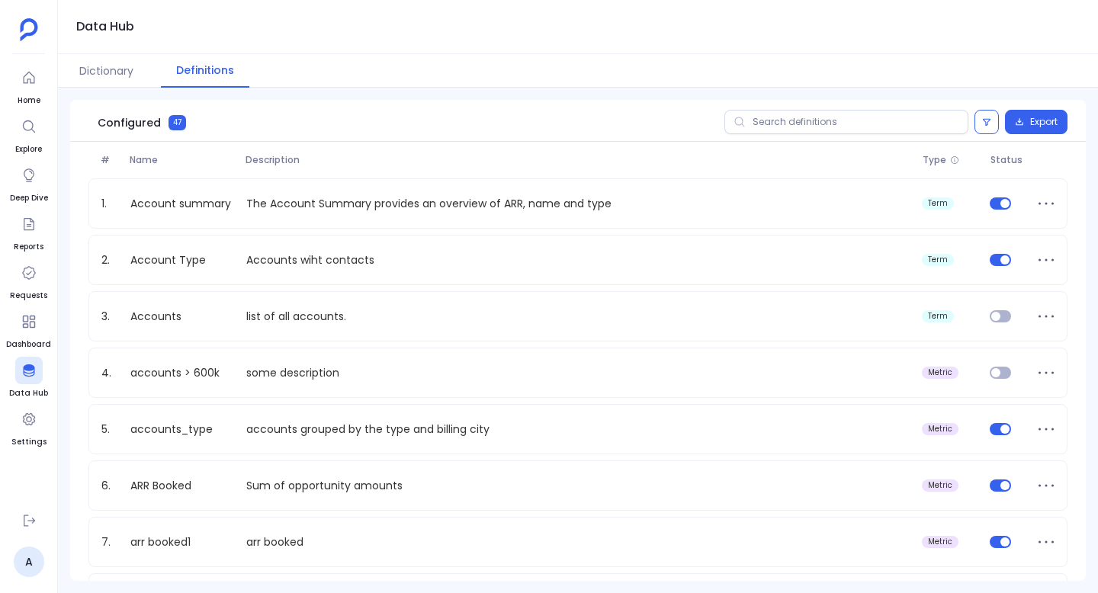
click at [156, 128] on span "Configured" at bounding box center [129, 122] width 63 height 15
click at [237, 143] on div "# Name Description Type Status" at bounding box center [578, 160] width 1016 height 37
click at [239, 148] on div "# Name Description Type Status" at bounding box center [578, 160] width 1016 height 37
click at [152, 83] on div "Dictionary Definitions" at bounding box center [578, 71] width 1040 height 34
click at [139, 76] on button "Dictionary" at bounding box center [106, 71] width 85 height 34
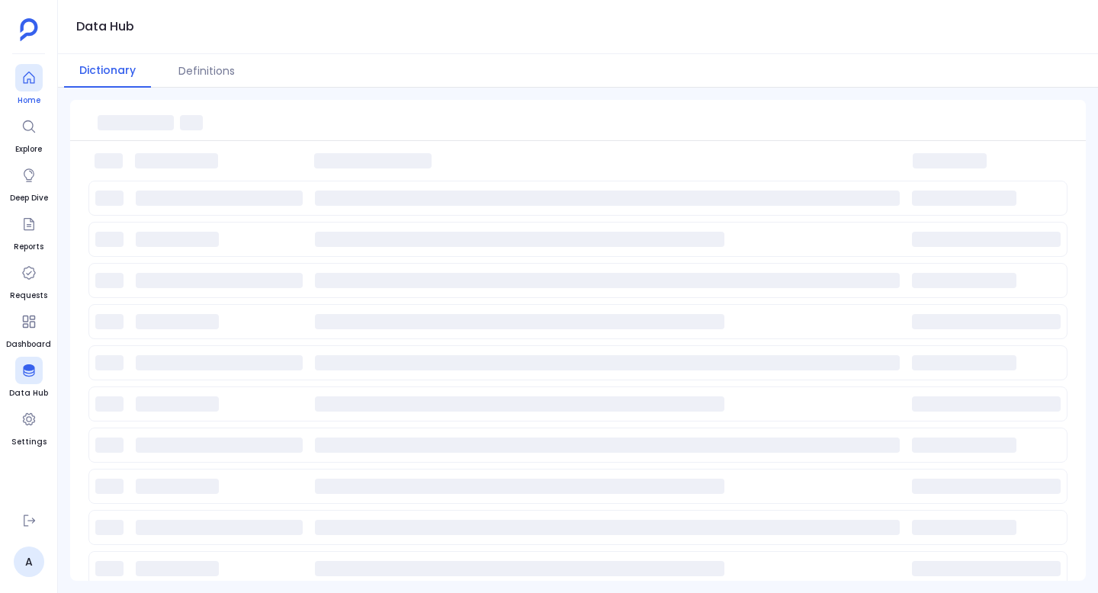
click at [15, 88] on div at bounding box center [28, 77] width 27 height 27
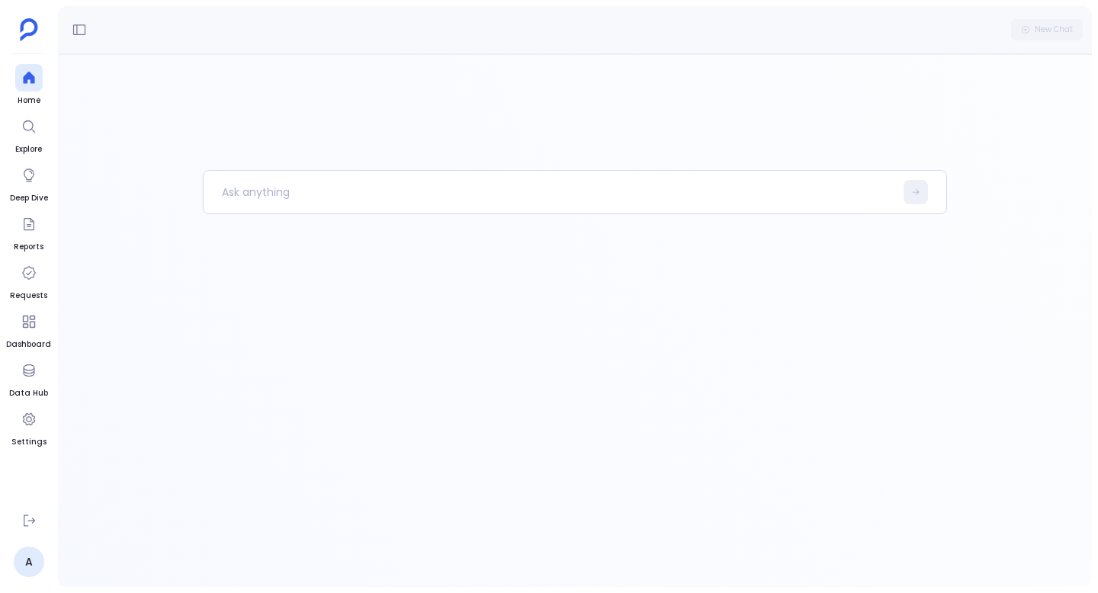
click at [34, 160] on ul "Home Explore Deep Dive Reports Requests Dashboard Data Hub Settings" at bounding box center [28, 282] width 45 height 437
click at [32, 144] on span "Explore" at bounding box center [28, 149] width 27 height 12
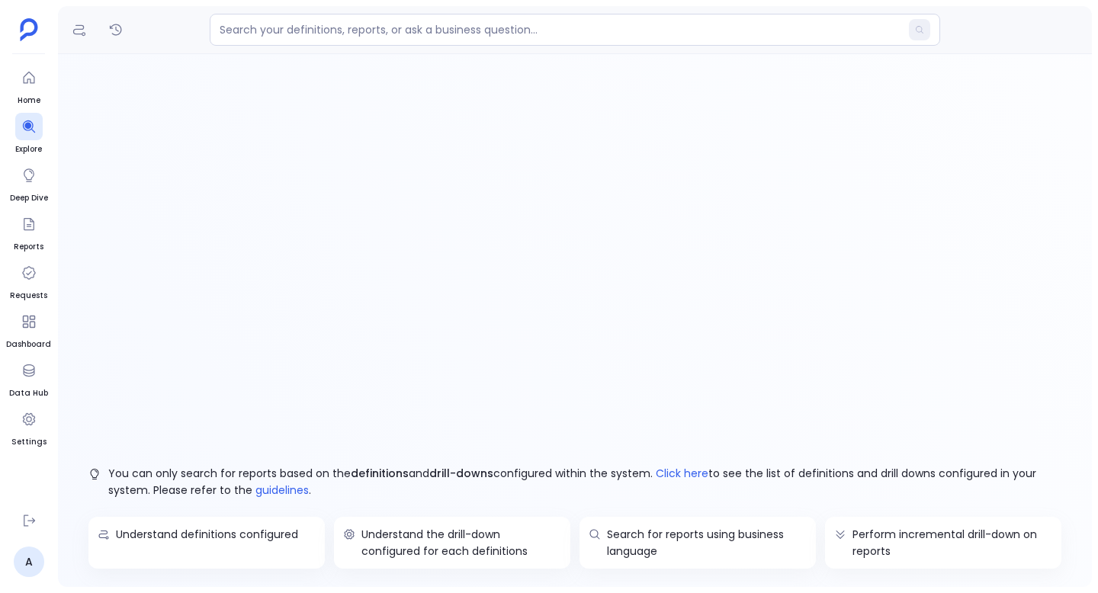
click at [33, 61] on aside "Home Explore Deep Dive Reports Requests Dashboard Data Hub Settings A" at bounding box center [29, 296] width 58 height 593
click at [33, 78] on icon at bounding box center [28, 77] width 15 height 15
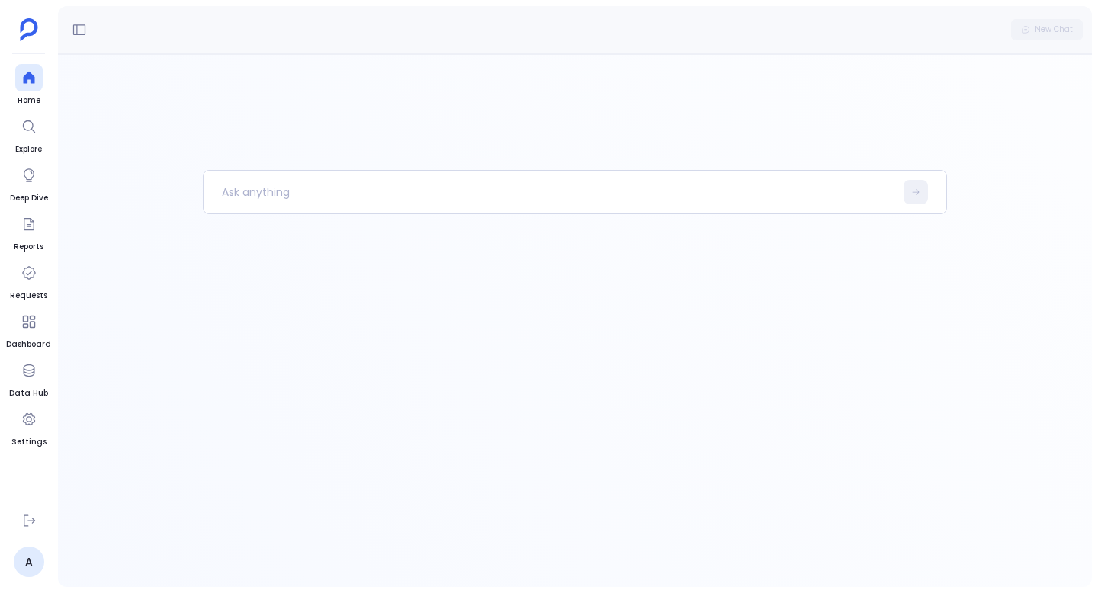
click at [422, 316] on div at bounding box center [575, 378] width 744 height 417
click at [16, 194] on span "Deep Dive" at bounding box center [29, 198] width 38 height 12
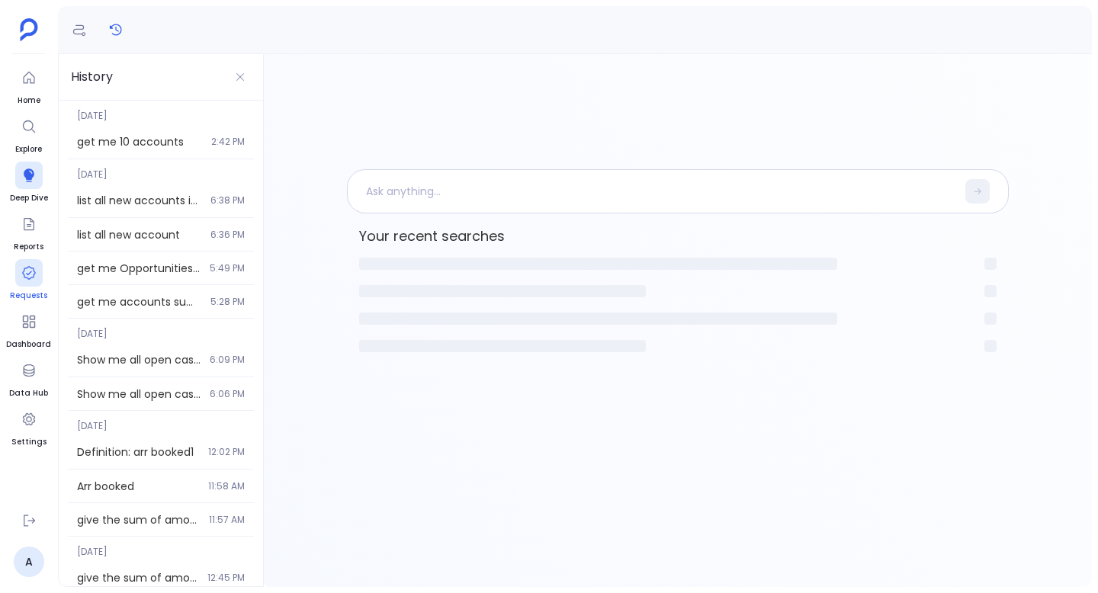
click at [24, 285] on div at bounding box center [28, 272] width 27 height 27
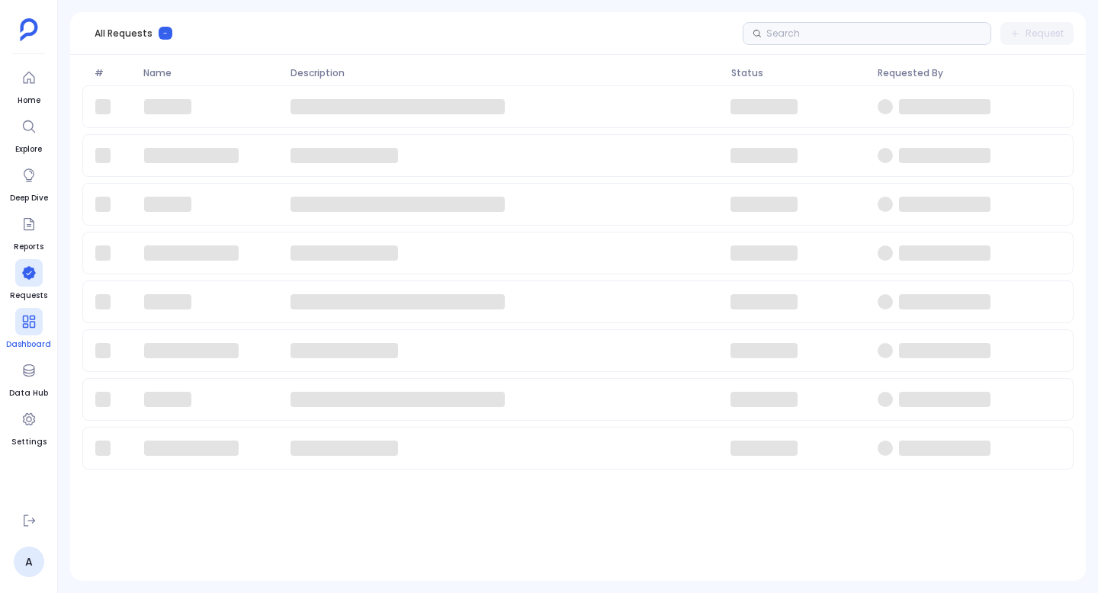
click at [34, 332] on div at bounding box center [28, 321] width 27 height 27
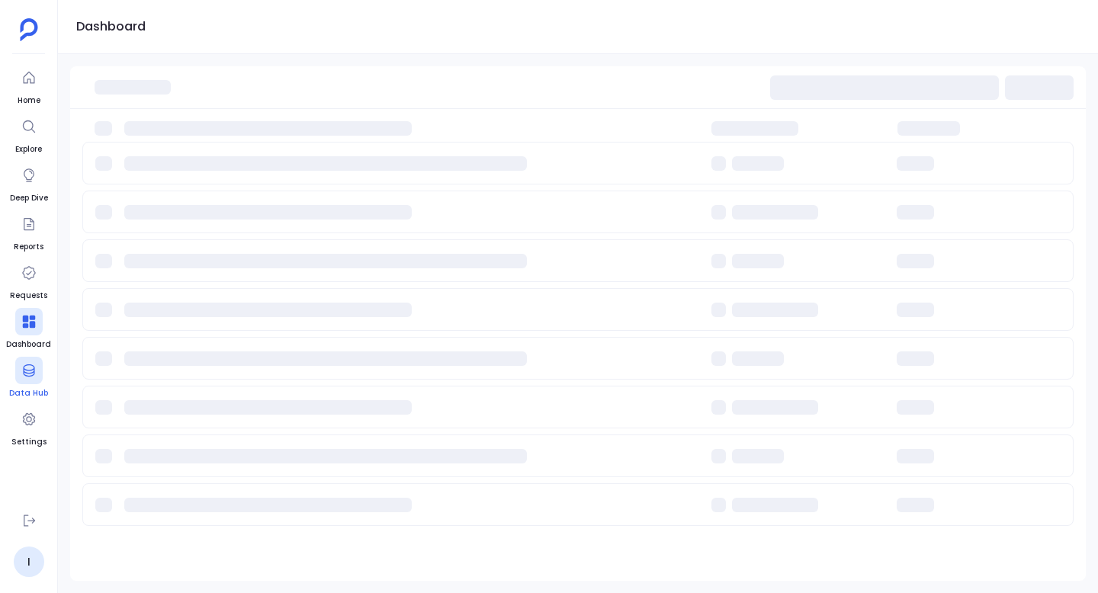
click at [31, 377] on icon at bounding box center [28, 370] width 15 height 15
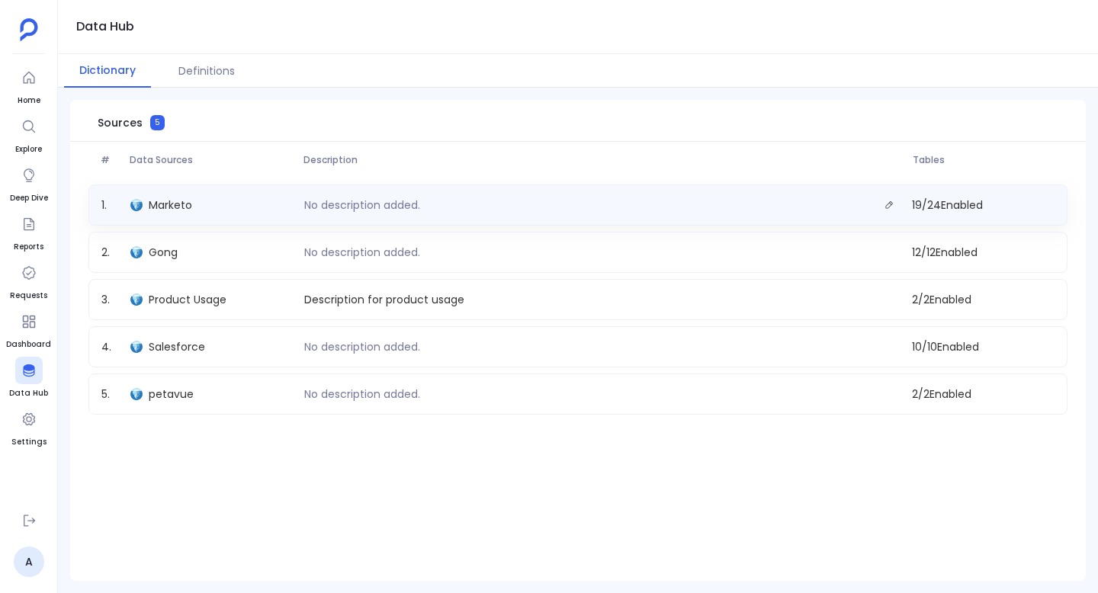
click at [172, 202] on span "Marketo" at bounding box center [170, 205] width 43 height 15
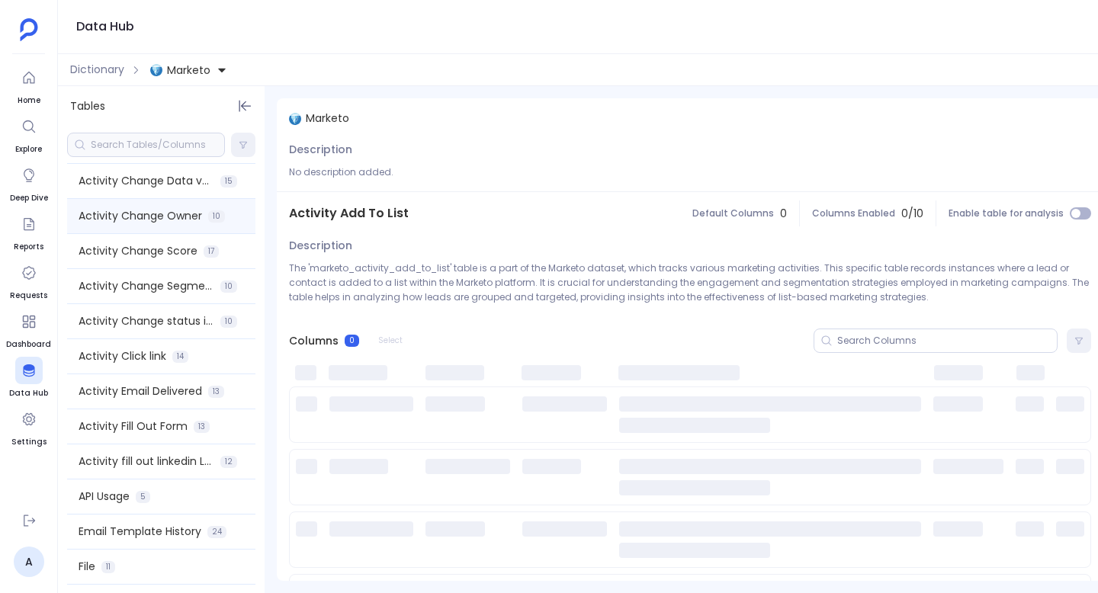
scroll to position [131, 0]
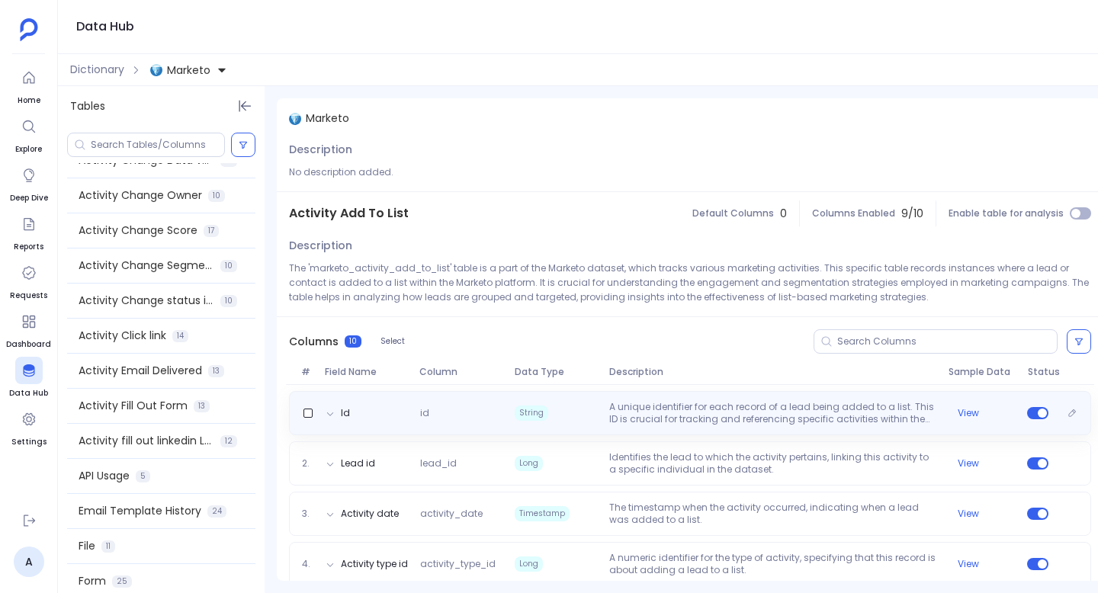
click at [333, 410] on icon at bounding box center [330, 414] width 9 height 9
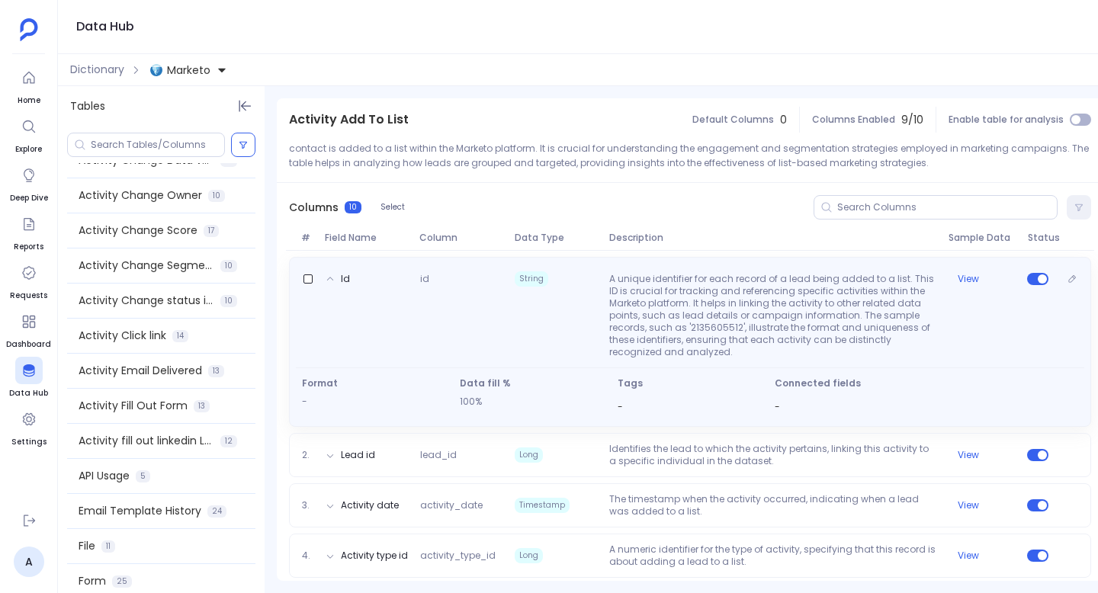
scroll to position [225, 0]
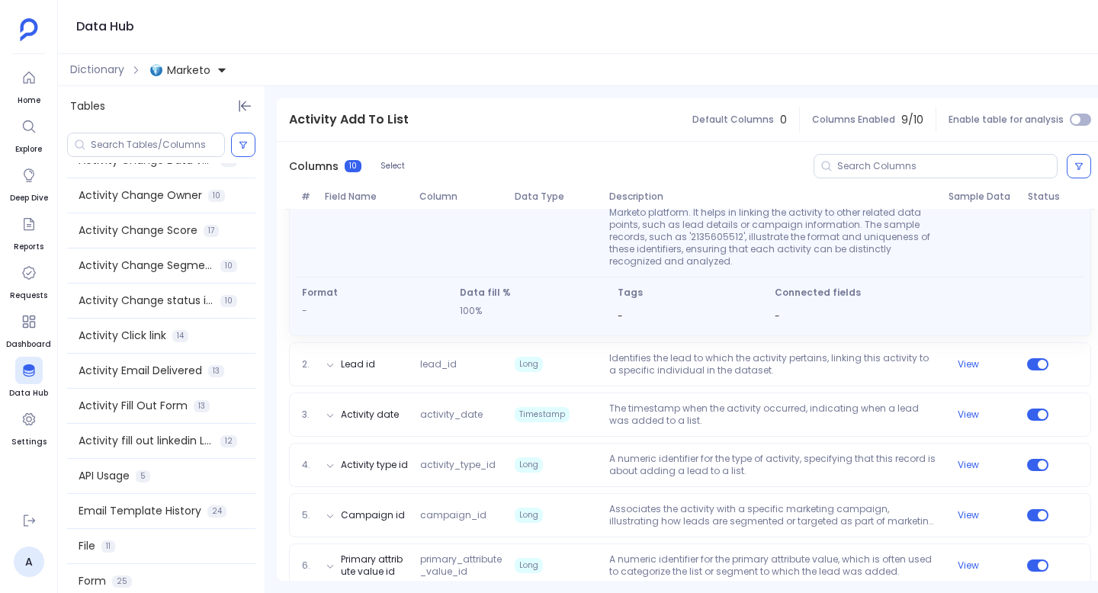
click at [476, 315] on p "100%" at bounding box center [533, 311] width 146 height 12
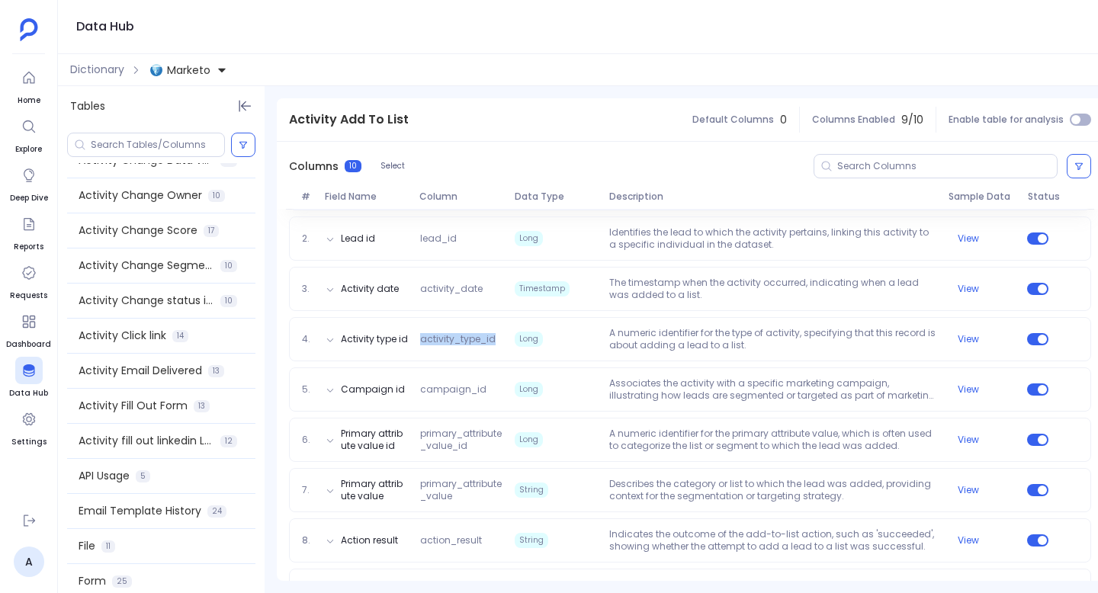
click at [476, 315] on div "Id id String A unique identifier for each record of a lead being added to a lis…" at bounding box center [690, 418] width 827 height 516
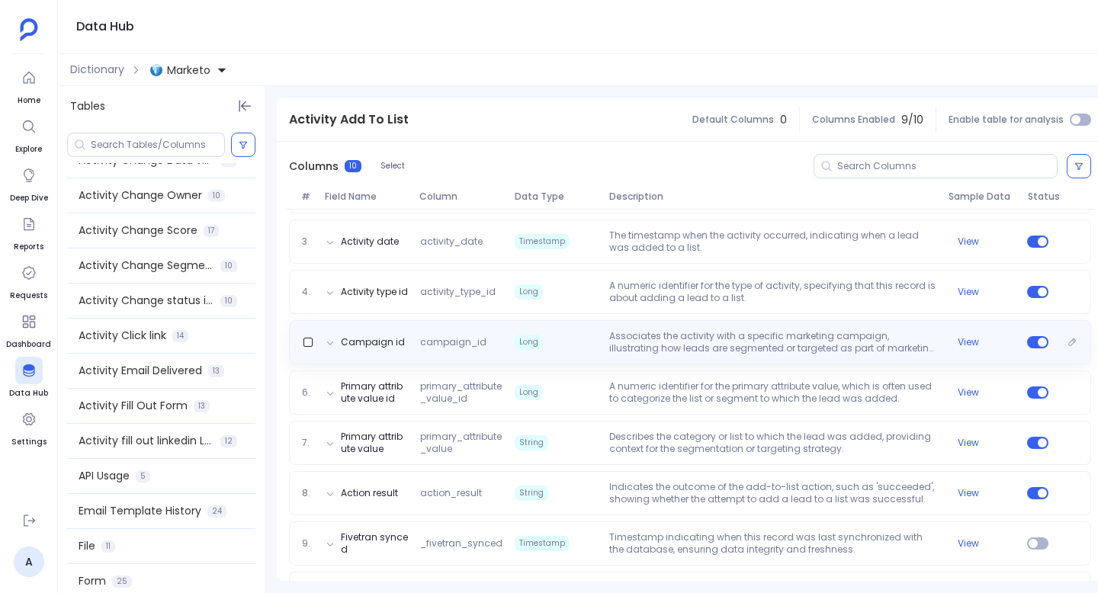
click at [447, 338] on span "campaign_id" at bounding box center [461, 342] width 95 height 12
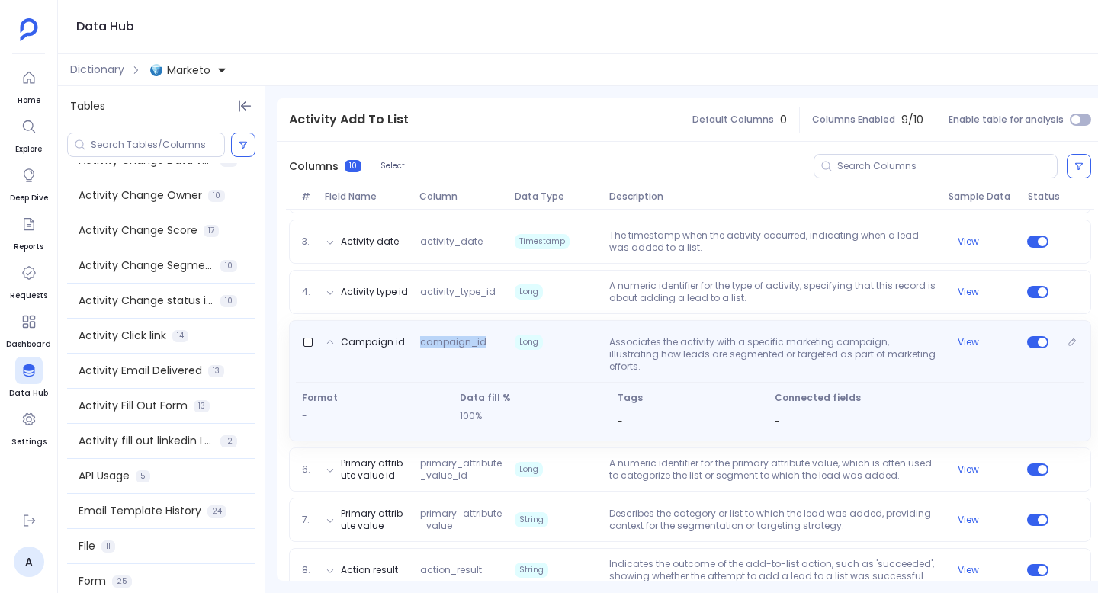
click at [447, 338] on span "campaign_id" at bounding box center [461, 354] width 95 height 37
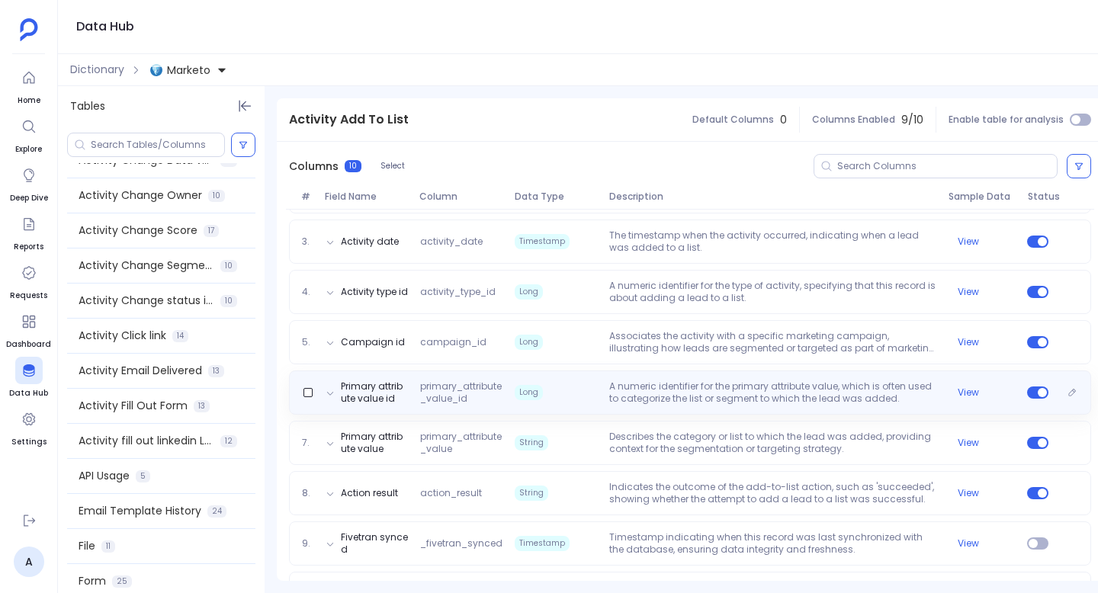
click at [444, 390] on span "primary_attribute_value_id" at bounding box center [461, 393] width 95 height 24
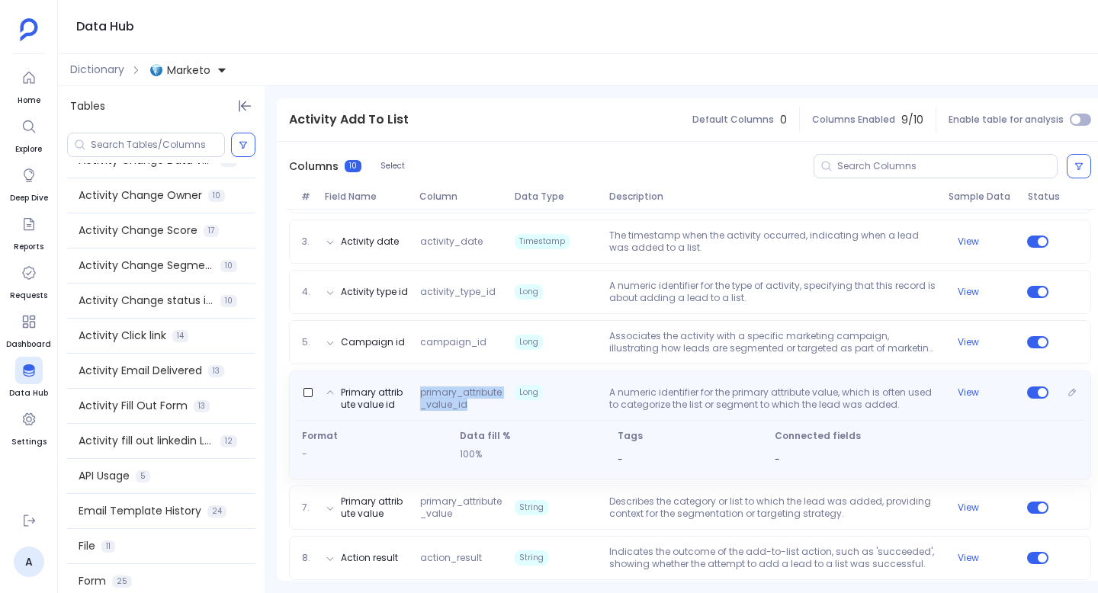
click at [444, 390] on span "primary_attribute_value_id" at bounding box center [461, 399] width 95 height 24
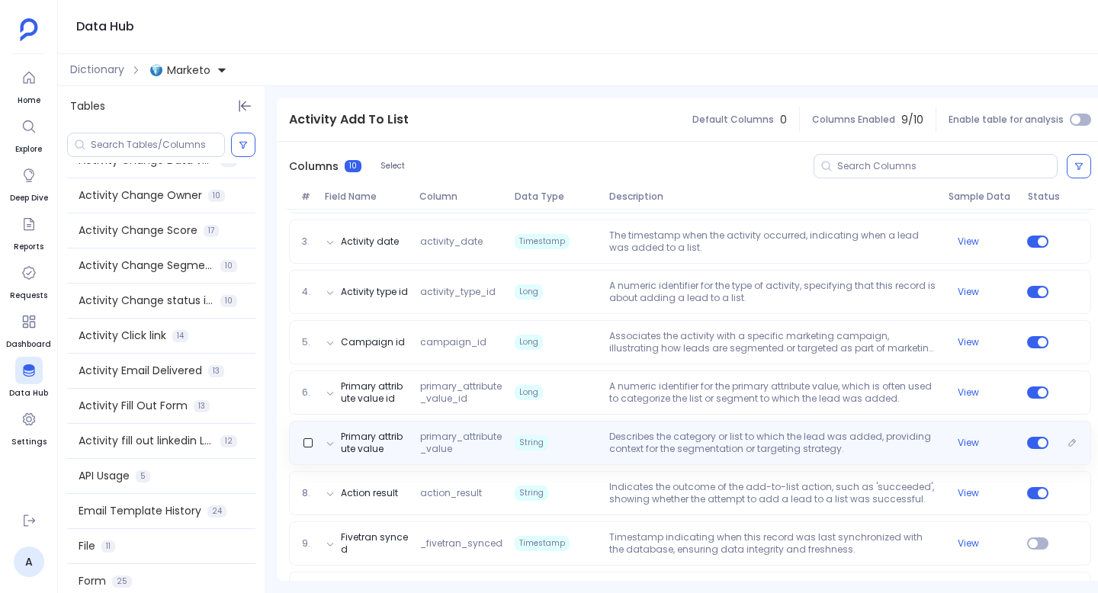
click at [457, 451] on span "primary_attribute_value" at bounding box center [461, 443] width 95 height 24
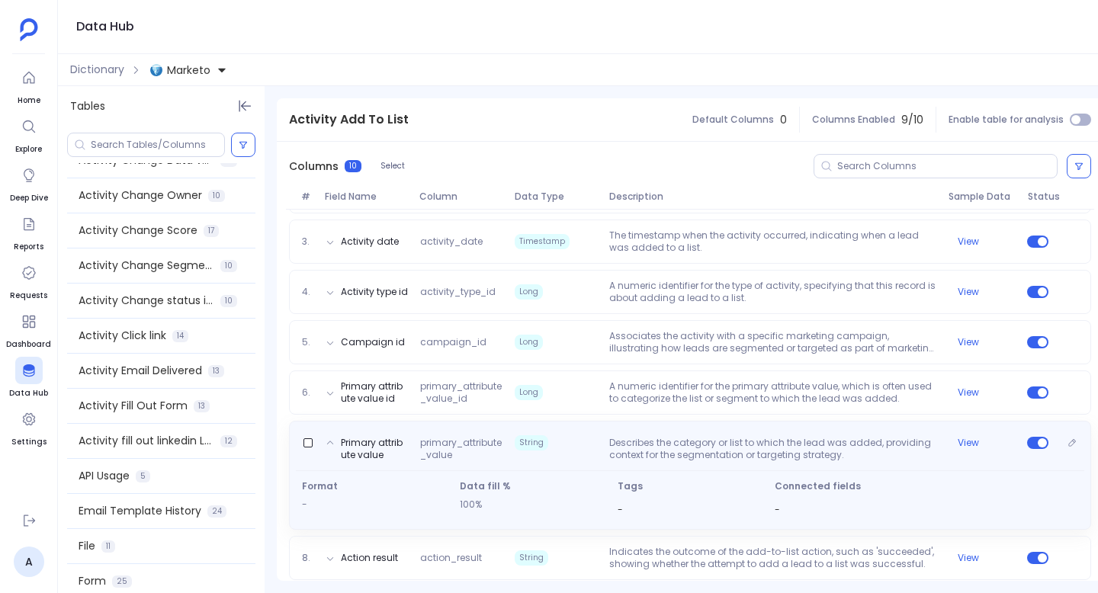
click at [457, 451] on span "primary_attribute_value" at bounding box center [461, 449] width 95 height 24
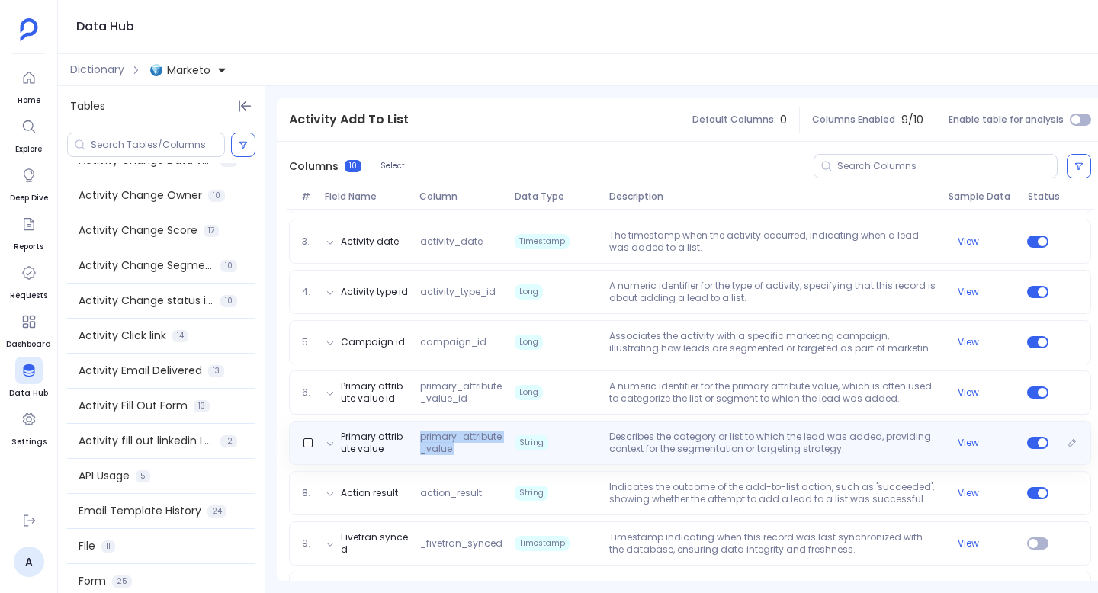
click at [457, 451] on span "primary_attribute_value" at bounding box center [461, 443] width 95 height 24
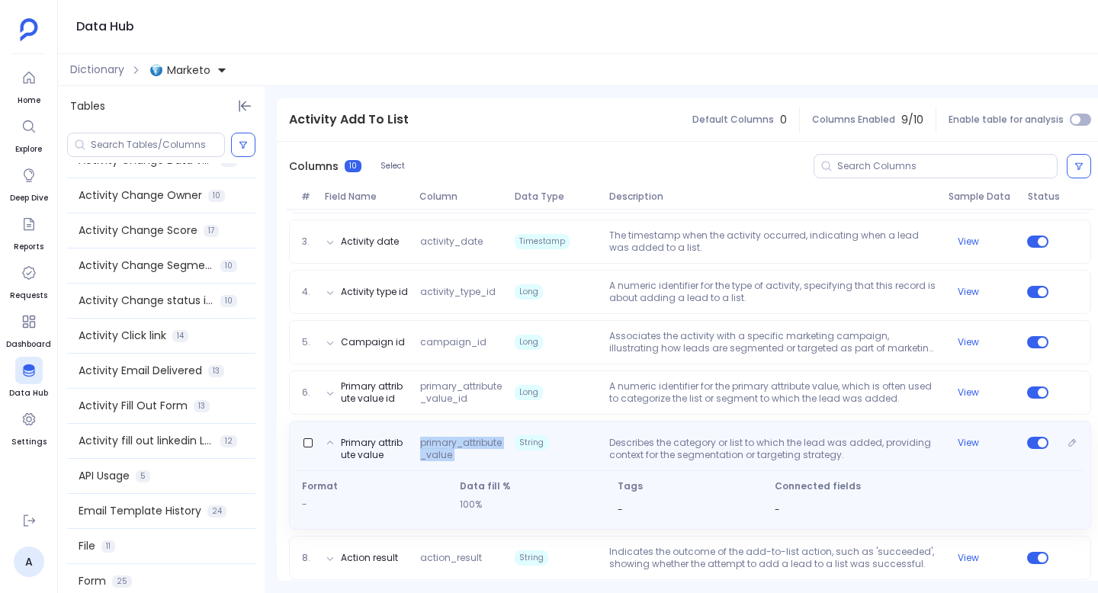
click at [457, 452] on span "primary_attribute_value" at bounding box center [461, 449] width 95 height 24
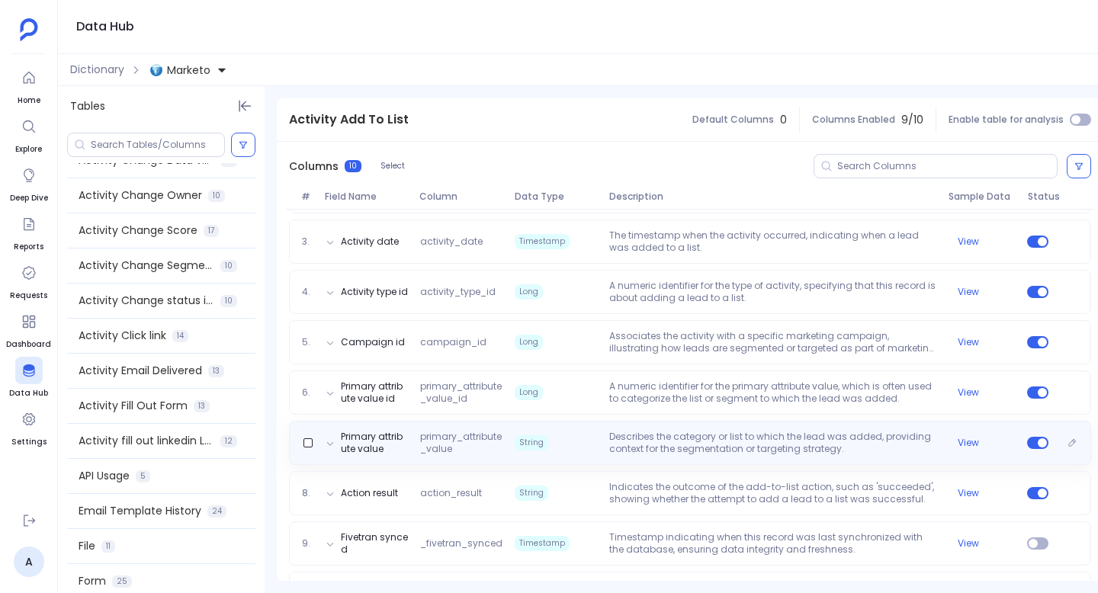
click at [457, 452] on span "primary_attribute_value" at bounding box center [461, 443] width 95 height 24
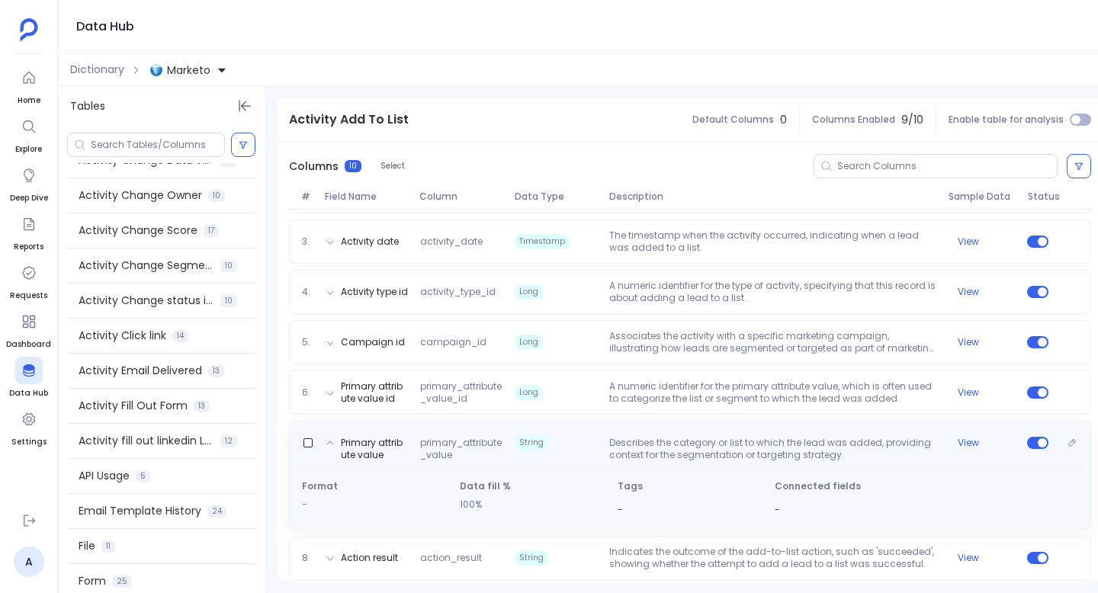
click at [457, 452] on span "primary_attribute_value" at bounding box center [461, 449] width 95 height 24
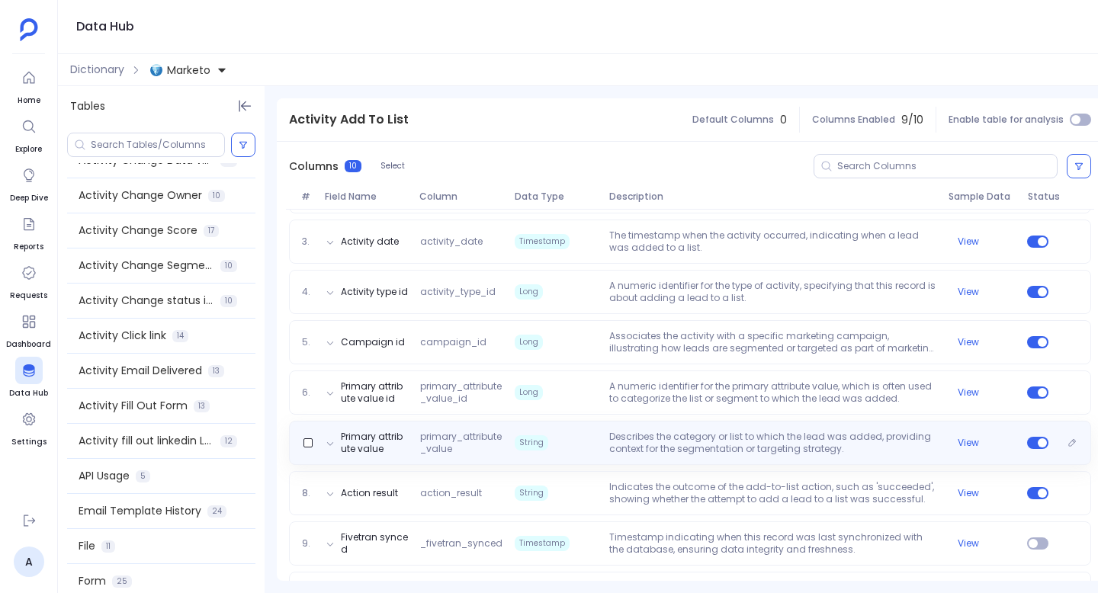
click at [457, 452] on span "primary_attribute_value" at bounding box center [461, 443] width 95 height 24
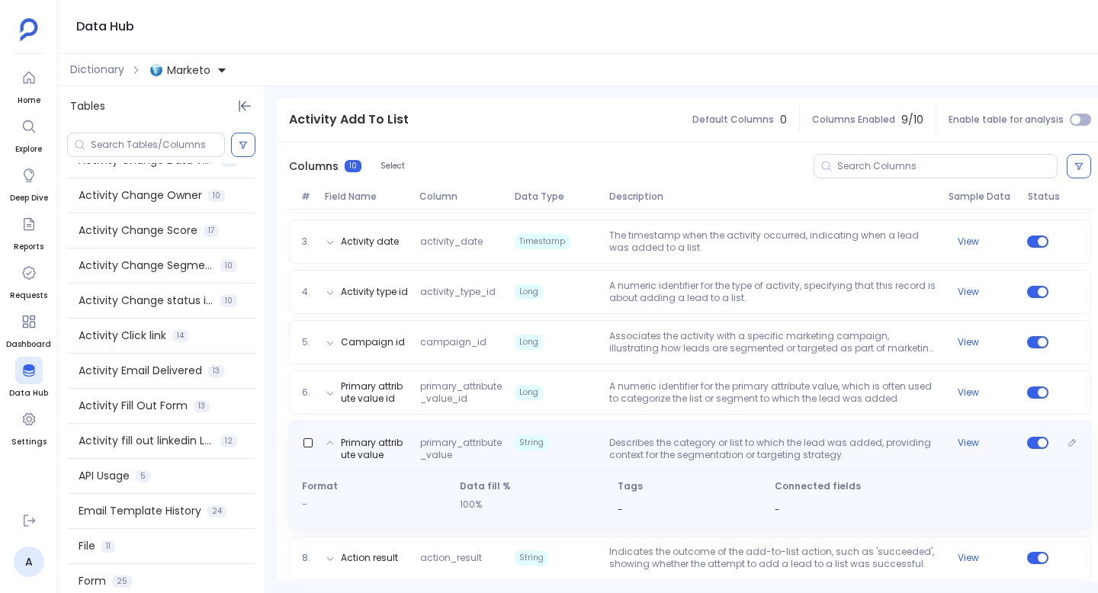
click at [457, 452] on span "primary_attribute_value" at bounding box center [461, 449] width 95 height 24
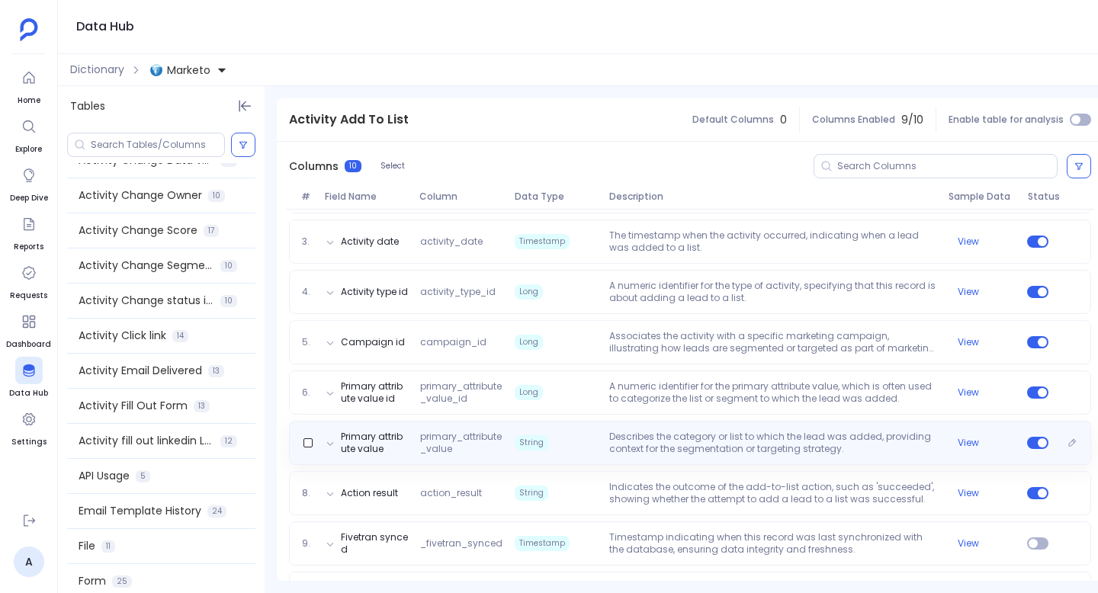
click at [446, 437] on span "primary_attribute_value" at bounding box center [461, 443] width 95 height 24
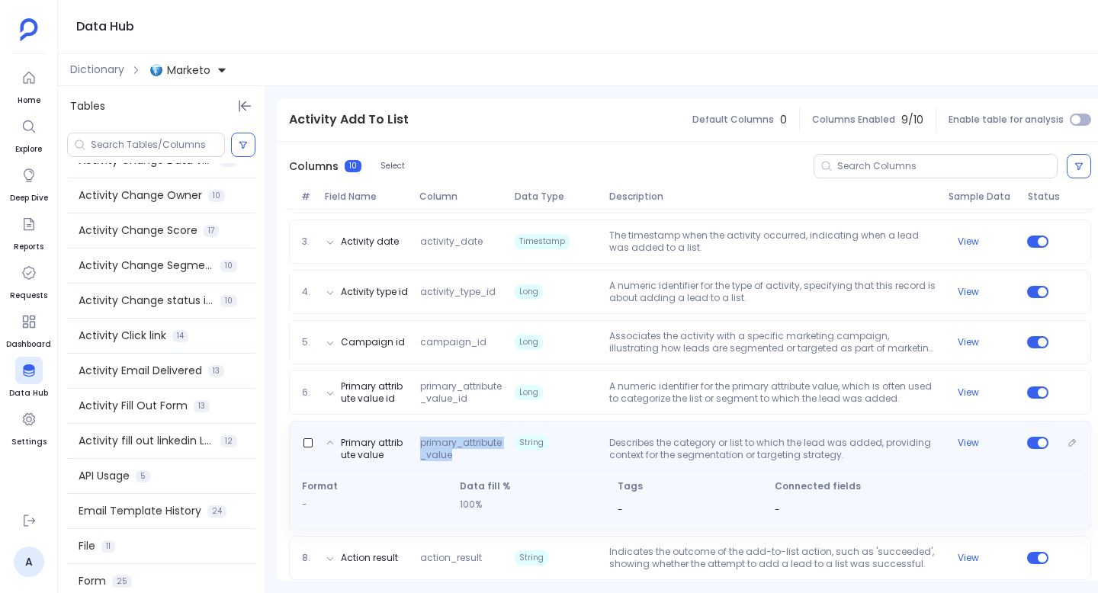
click at [446, 437] on span "primary_attribute_value" at bounding box center [461, 449] width 95 height 24
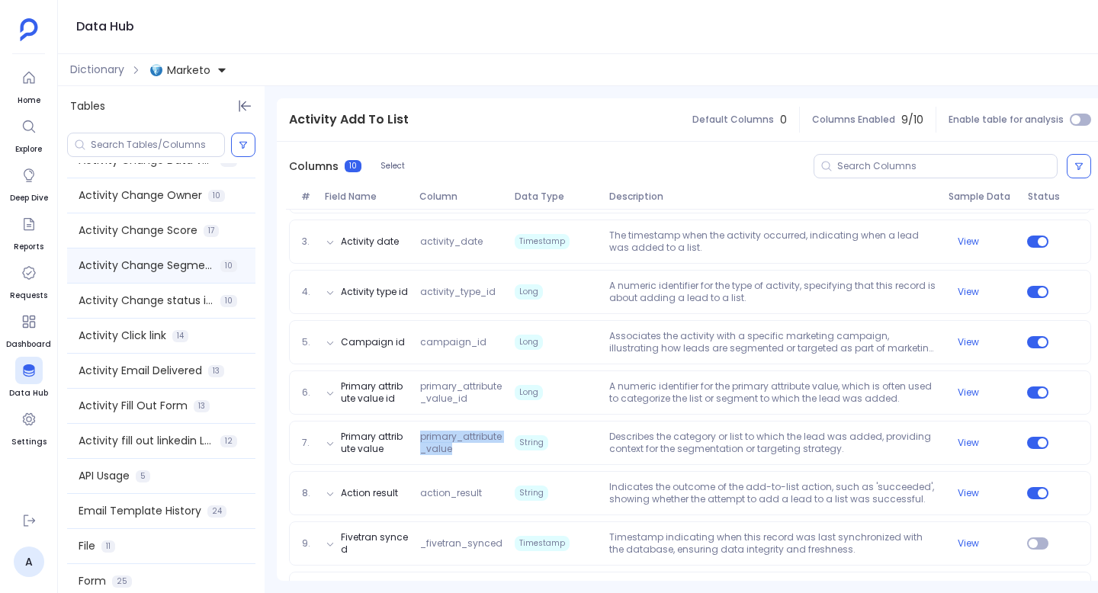
scroll to position [0, 0]
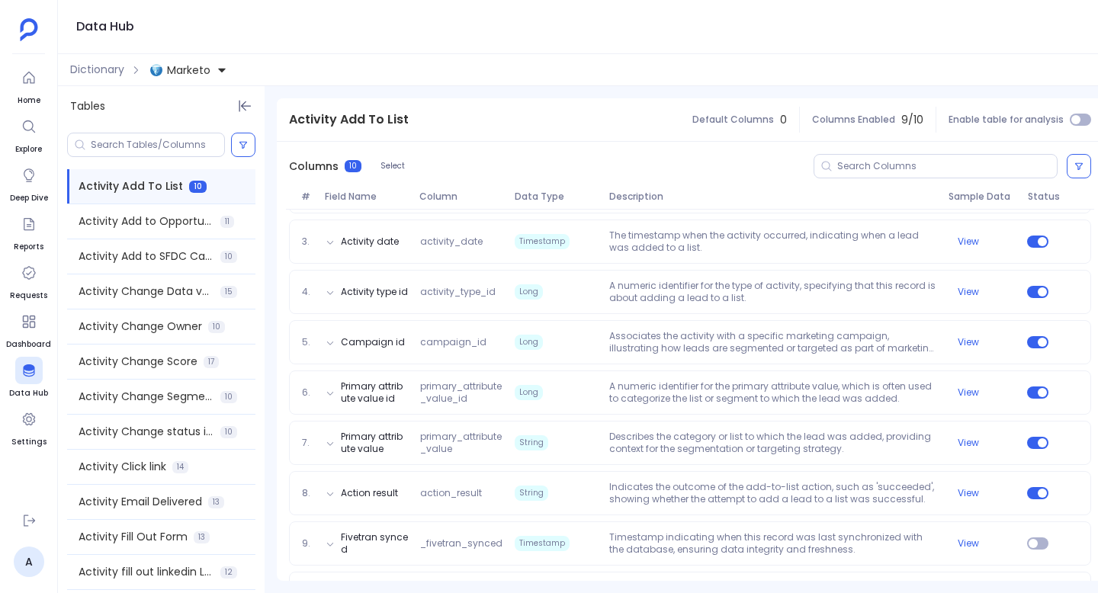
click at [187, 195] on div "Activity Add To List 10" at bounding box center [161, 186] width 188 height 34
click at [208, 71] on span "Marketo" at bounding box center [188, 70] width 43 height 15
